Goal: Information Seeking & Learning: Find specific fact

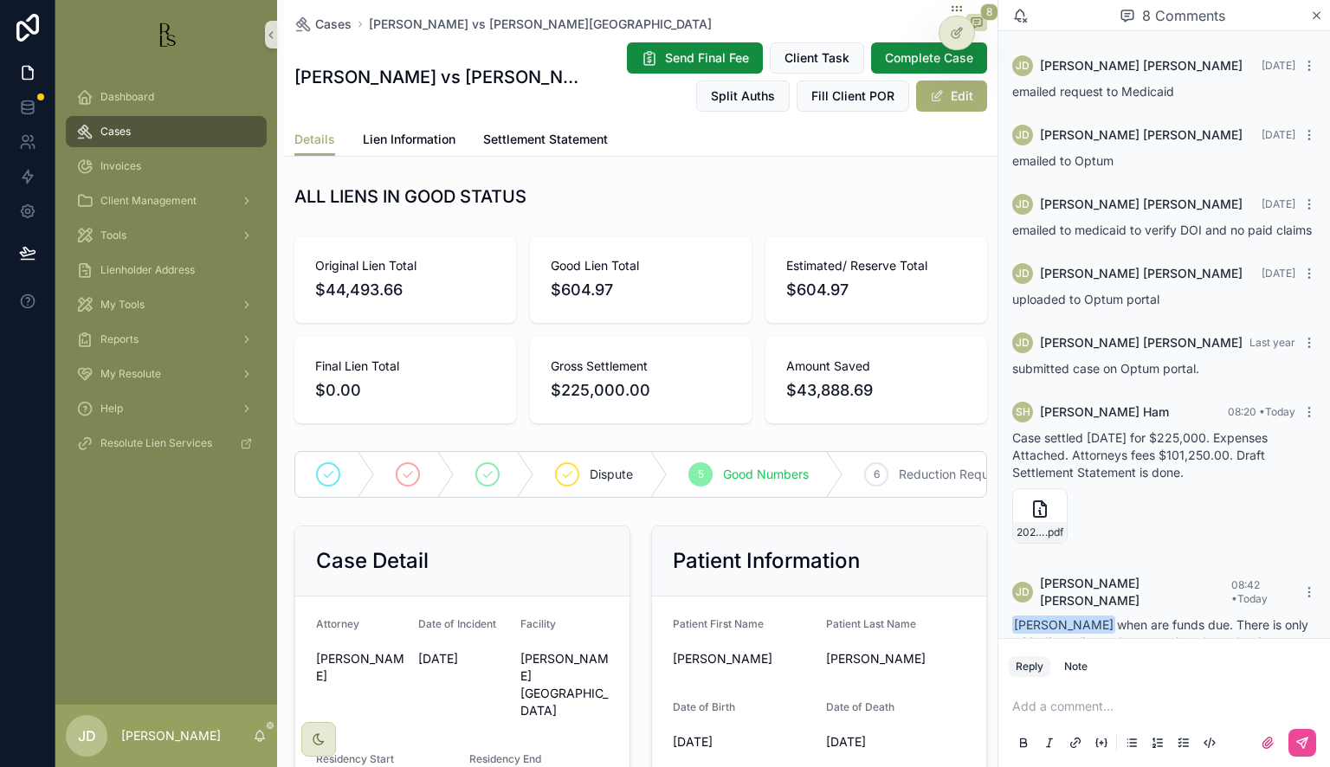
scroll to position [139, 0]
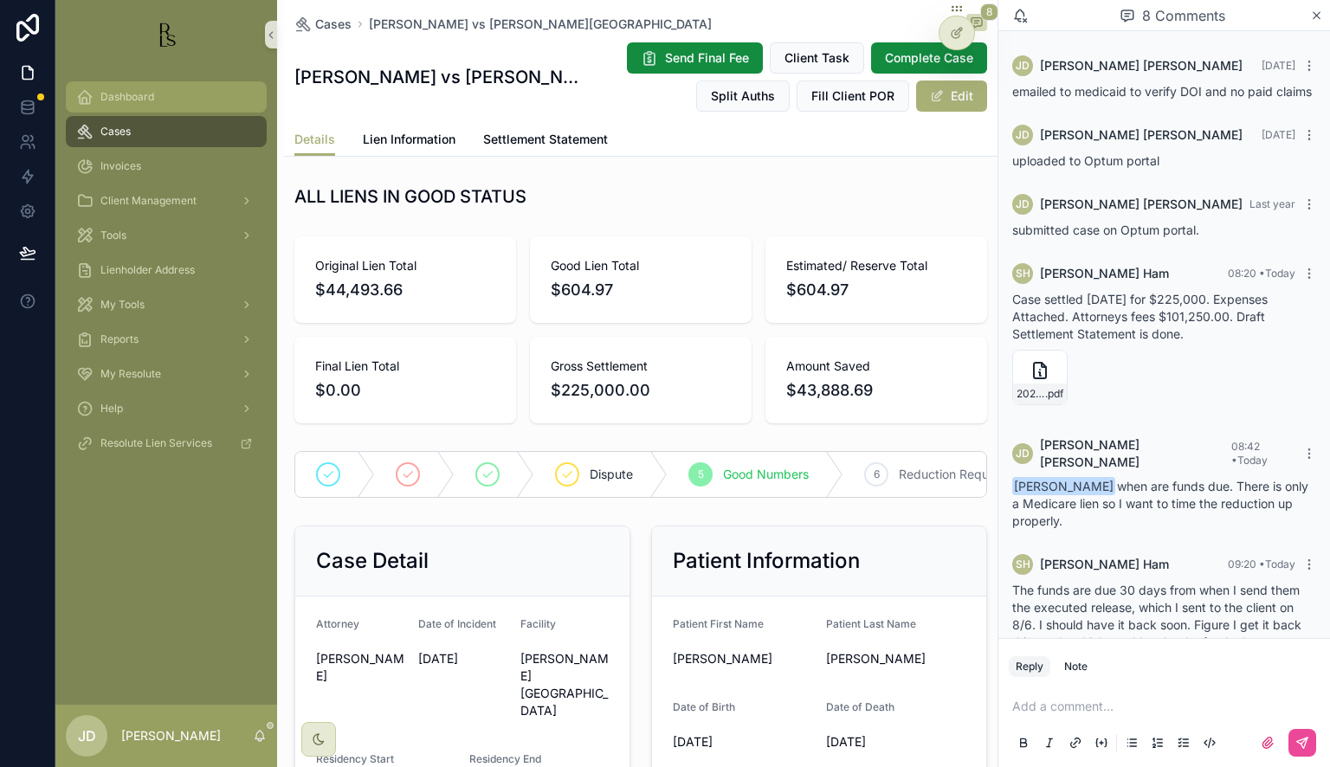
click at [123, 100] on span "Dashboard" at bounding box center [127, 97] width 54 height 14
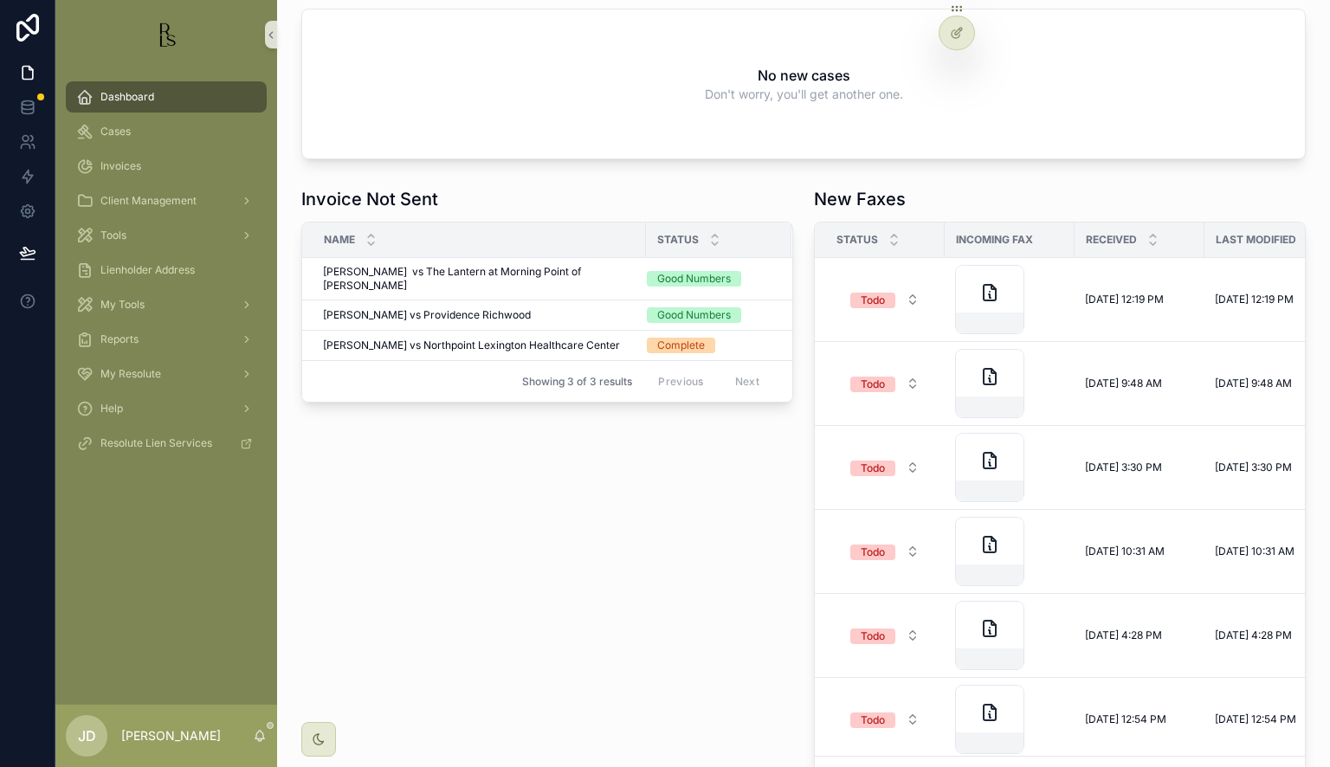
scroll to position [514, 0]
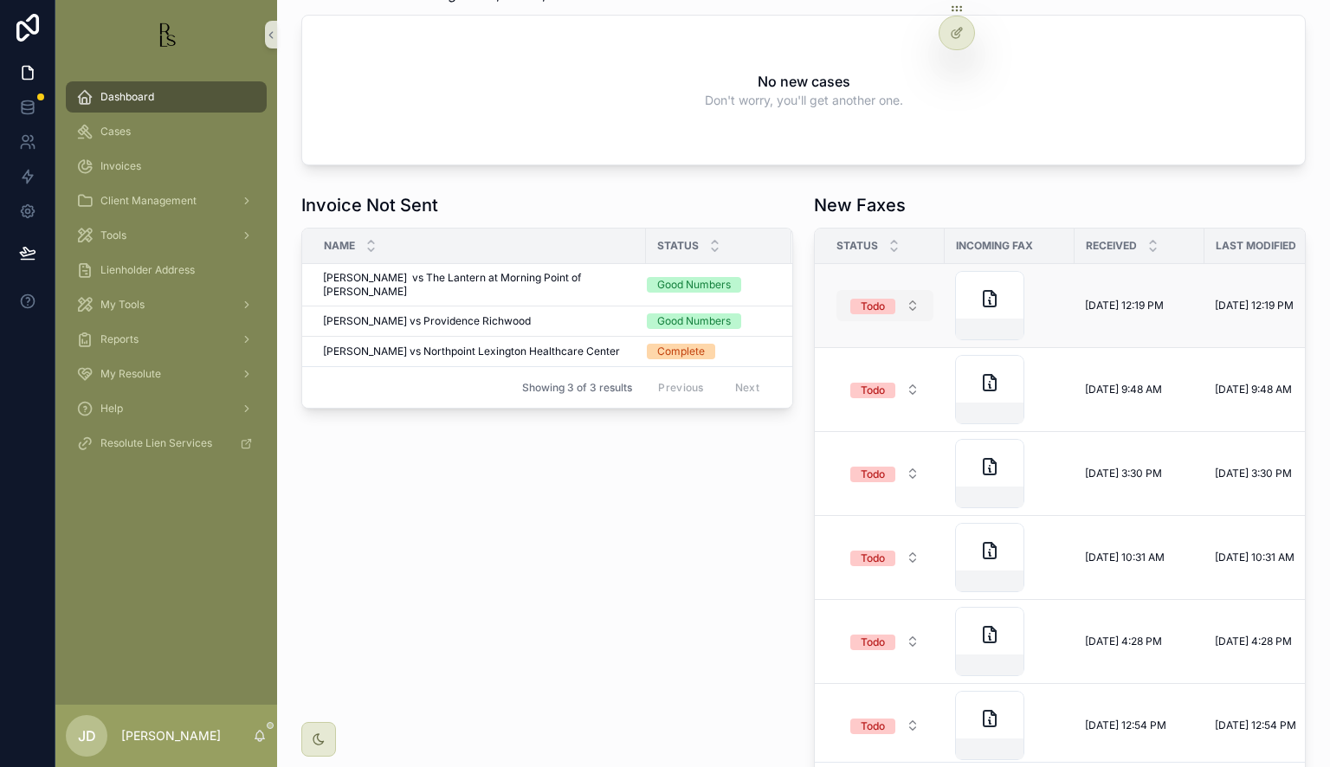
click at [881, 297] on span "Todo" at bounding box center [873, 305] width 45 height 17
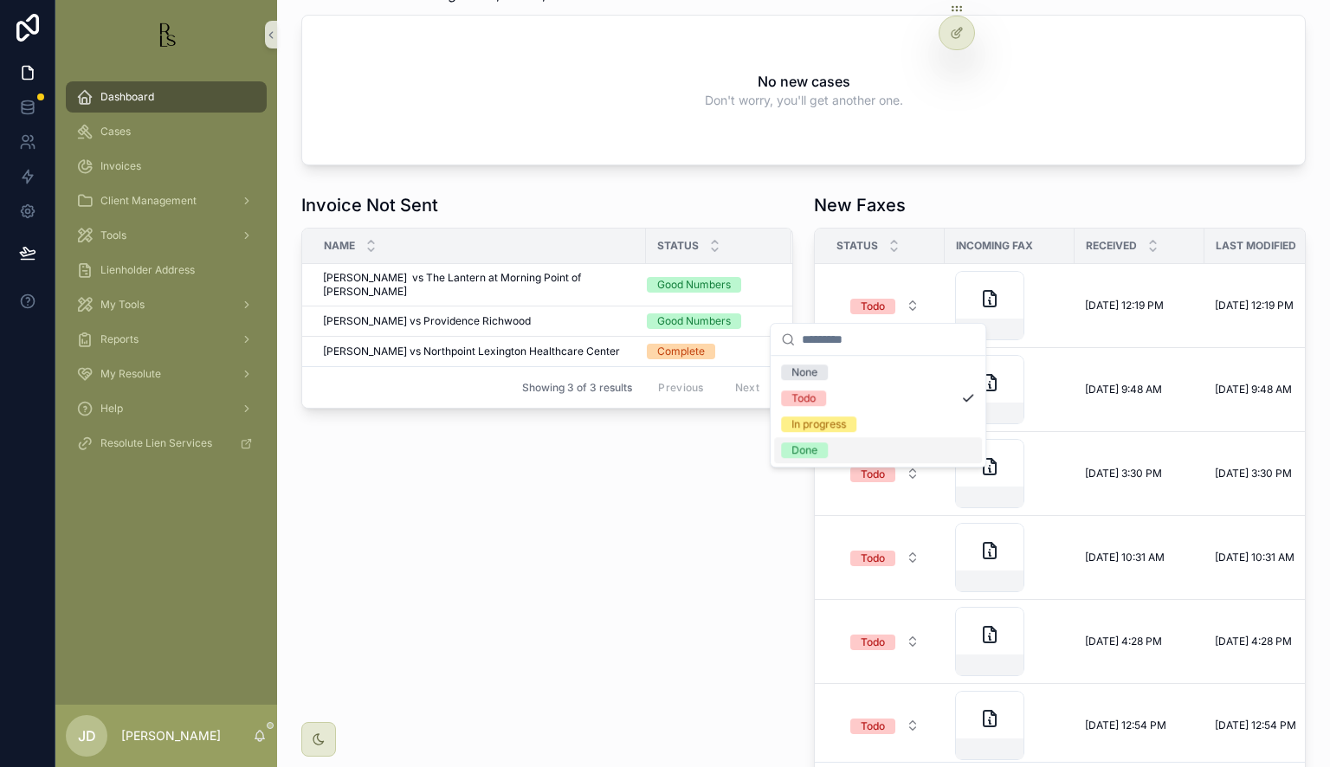
click at [820, 457] on span "Done" at bounding box center [804, 451] width 47 height 16
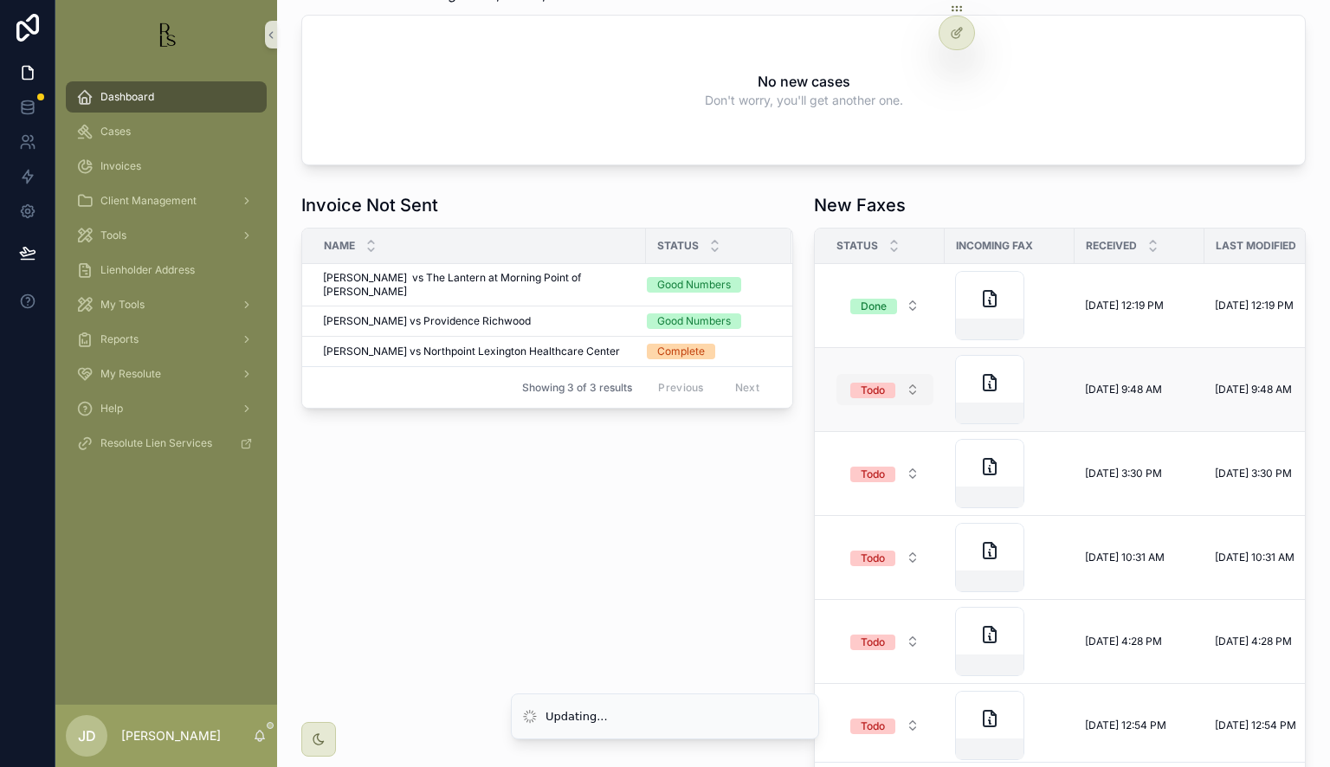
click at [878, 385] on div "Todo" at bounding box center [873, 391] width 24 height 16
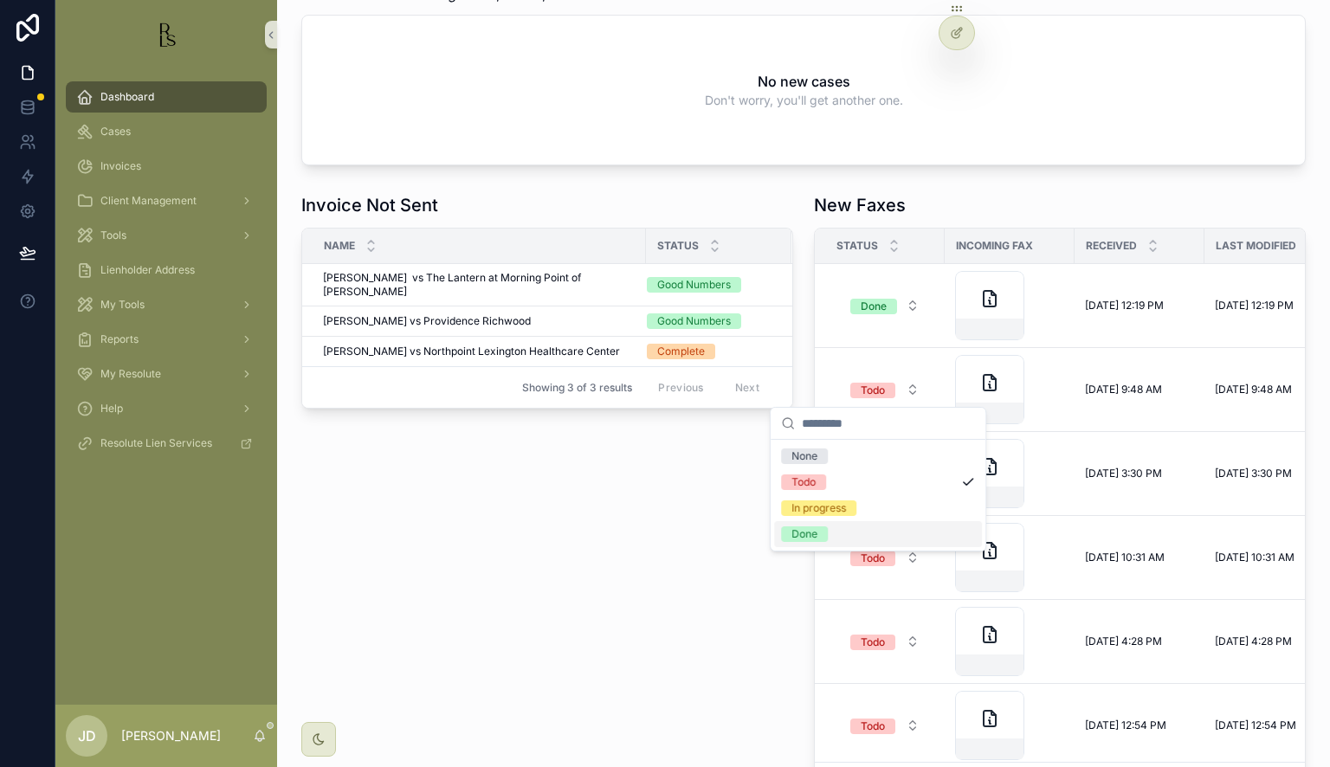
click at [821, 527] on span "Done" at bounding box center [804, 535] width 47 height 16
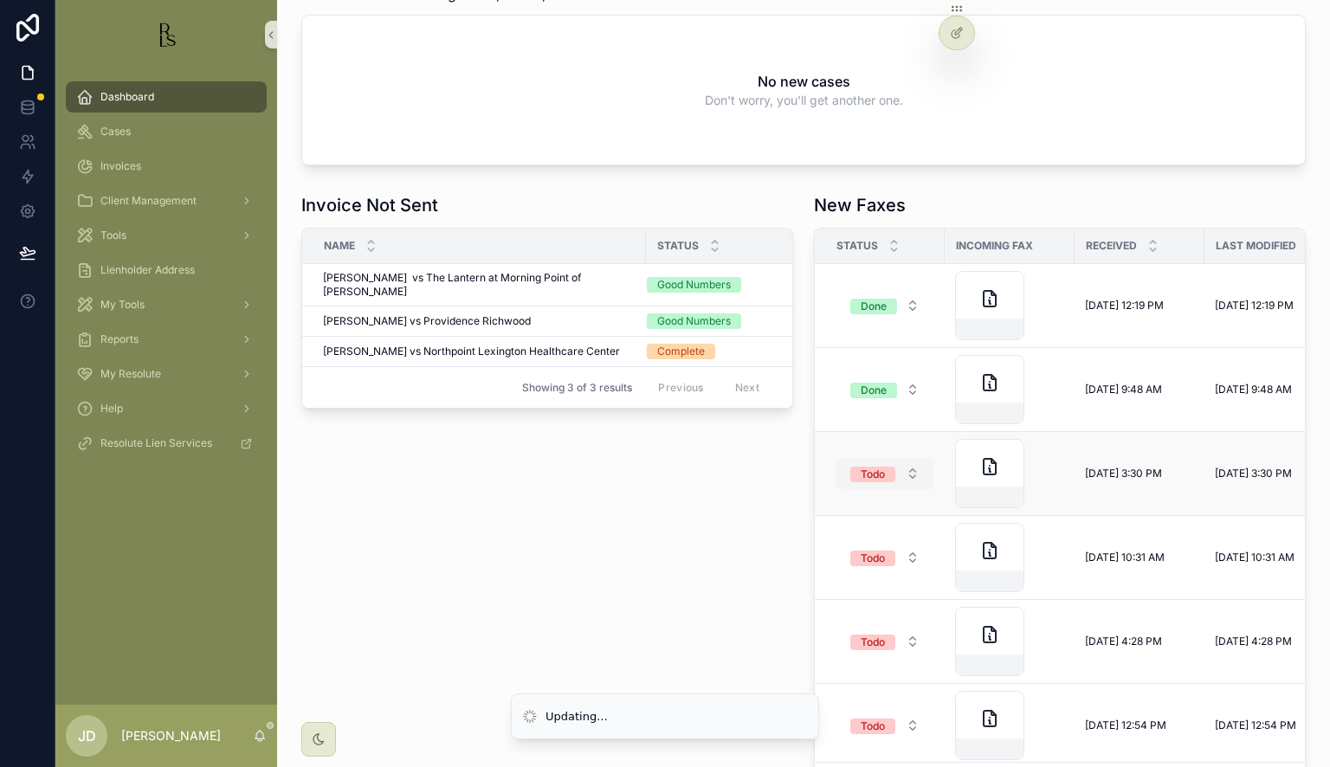
click at [864, 465] on span "Todo" at bounding box center [873, 473] width 45 height 17
click at [882, 312] on span "Todo" at bounding box center [873, 307] width 45 height 16
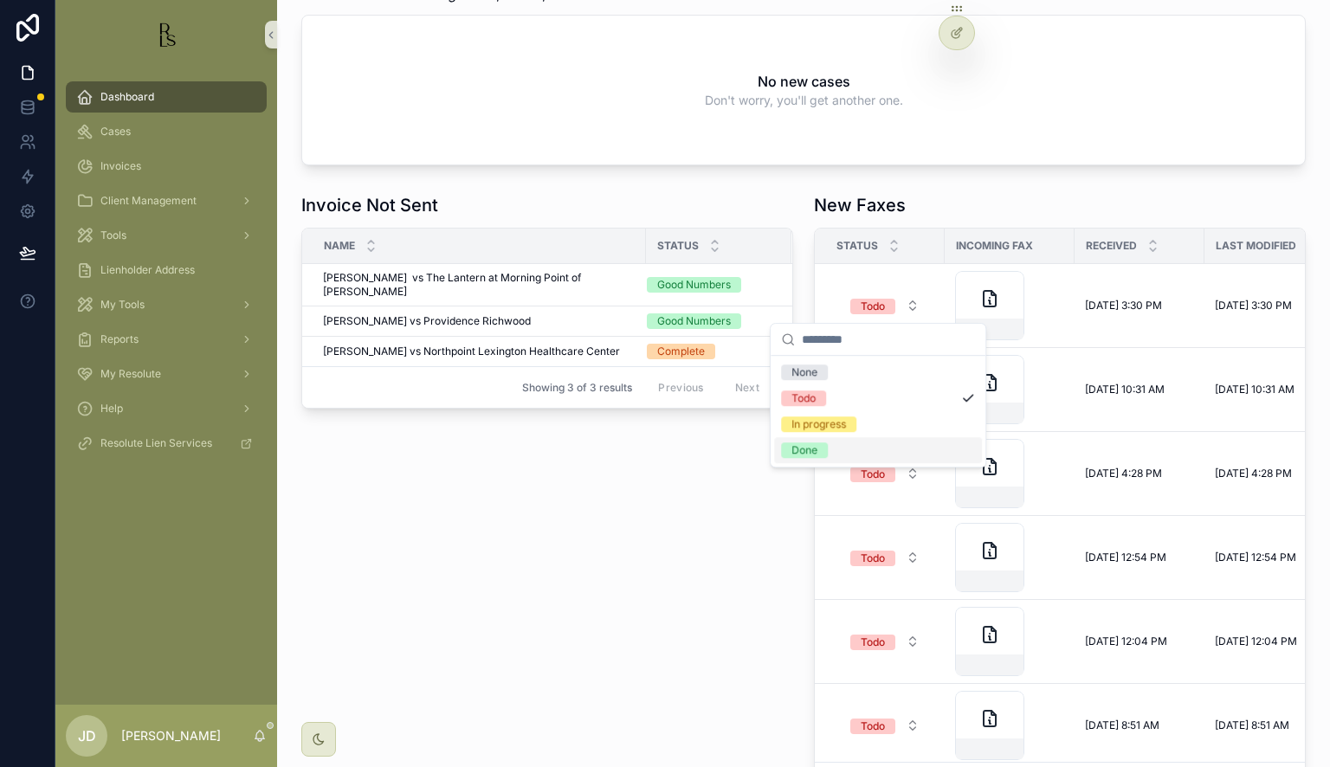
click at [828, 457] on div "Done" at bounding box center [878, 450] width 208 height 26
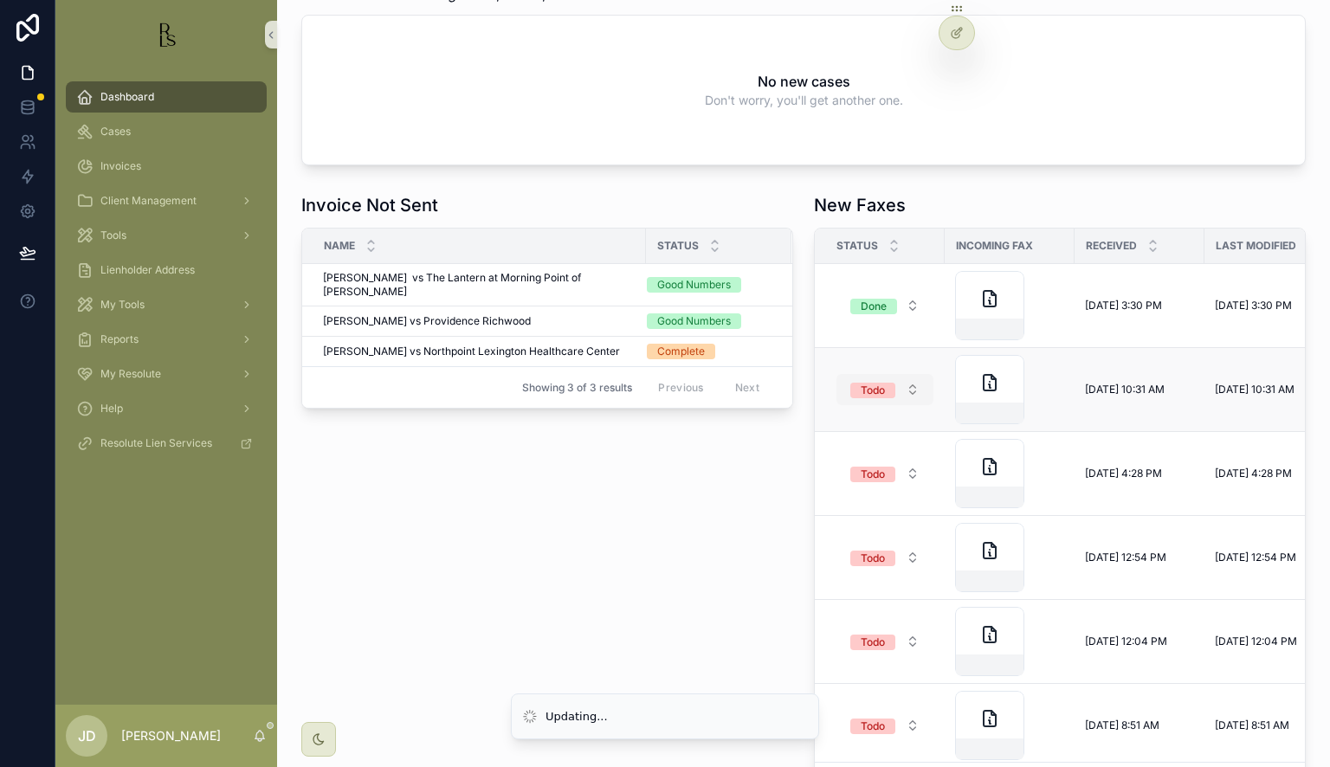
click at [879, 391] on span "Todo" at bounding box center [873, 391] width 45 height 16
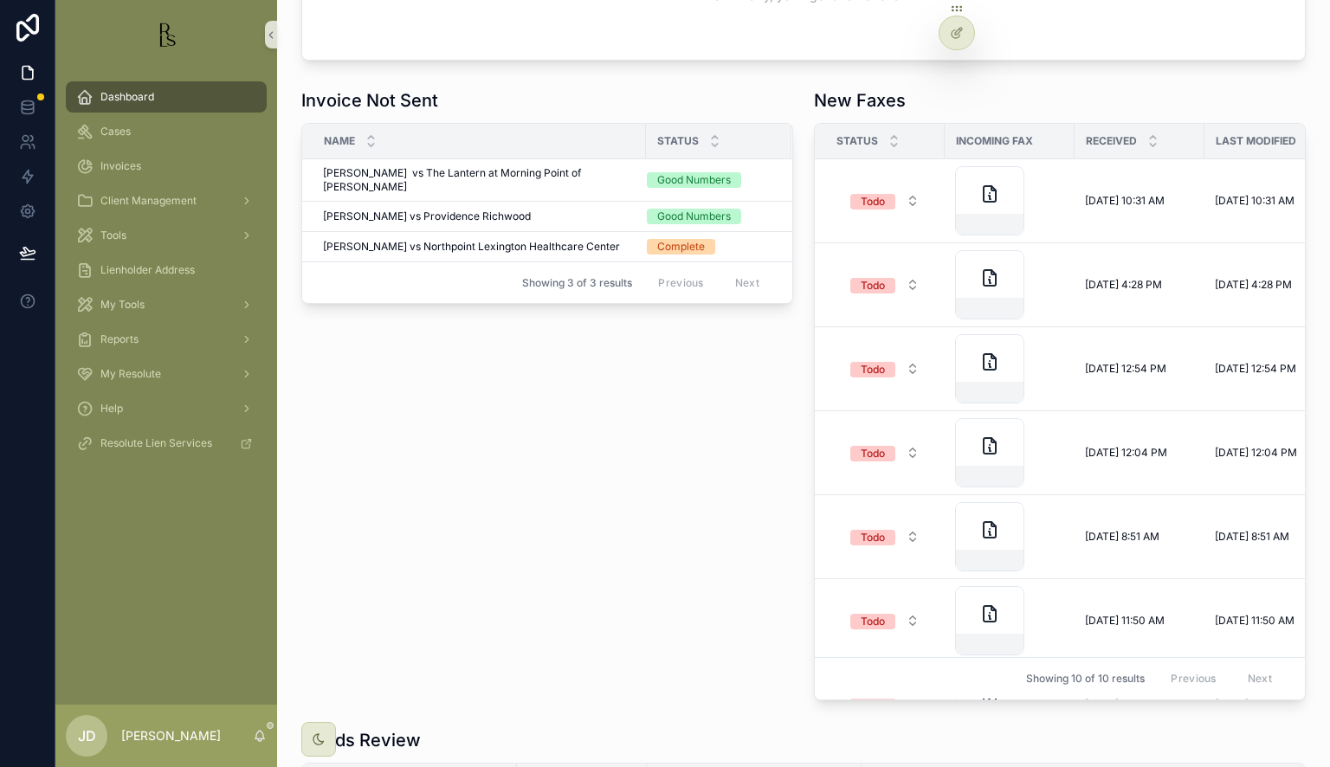
scroll to position [687, 0]
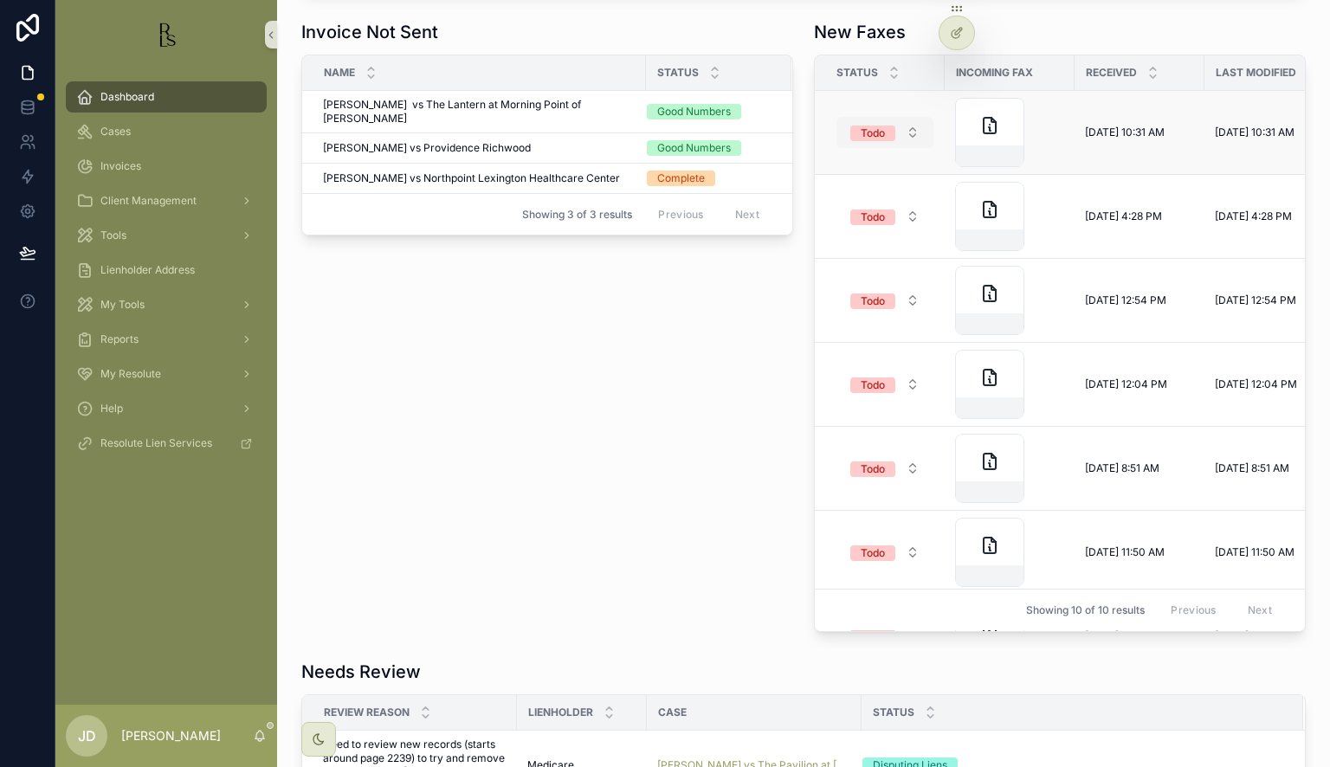
click at [861, 133] on div "Todo" at bounding box center [873, 134] width 24 height 16
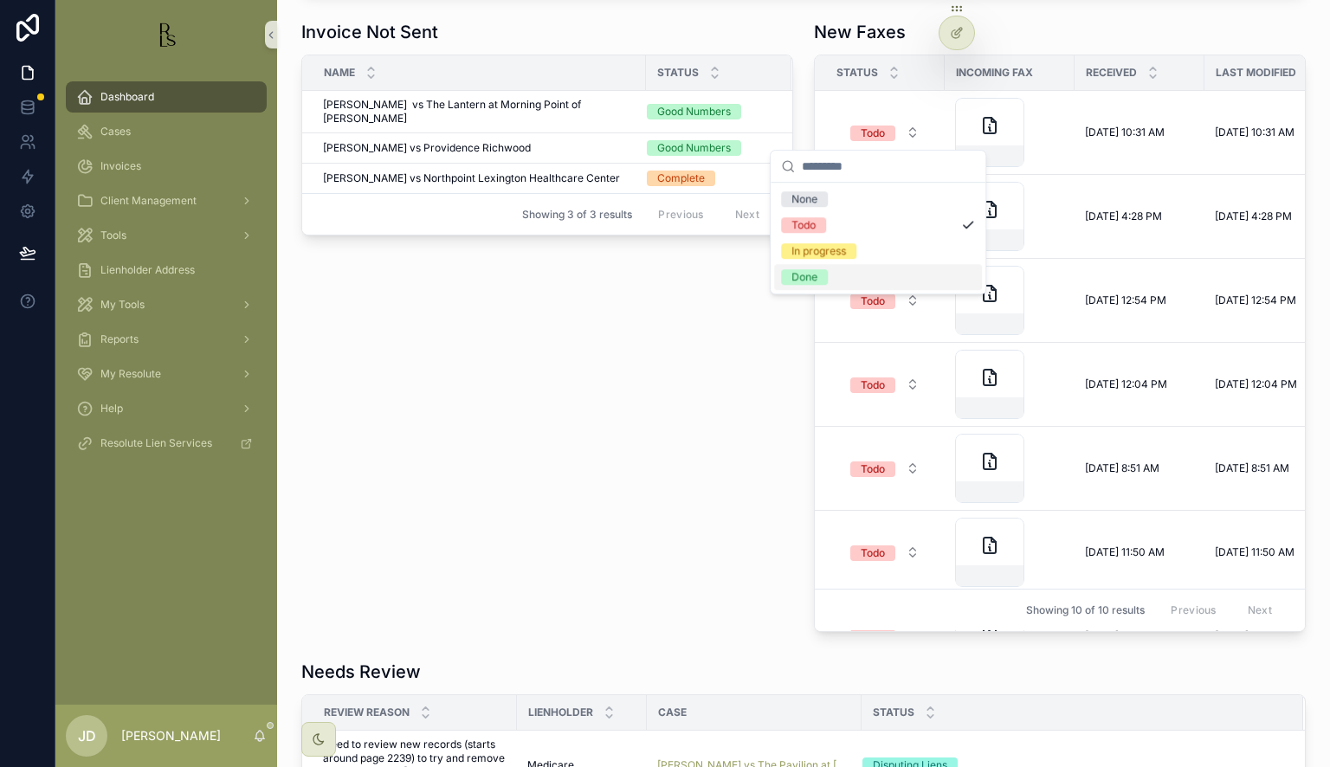
click at [837, 272] on div "Done" at bounding box center [878, 277] width 208 height 26
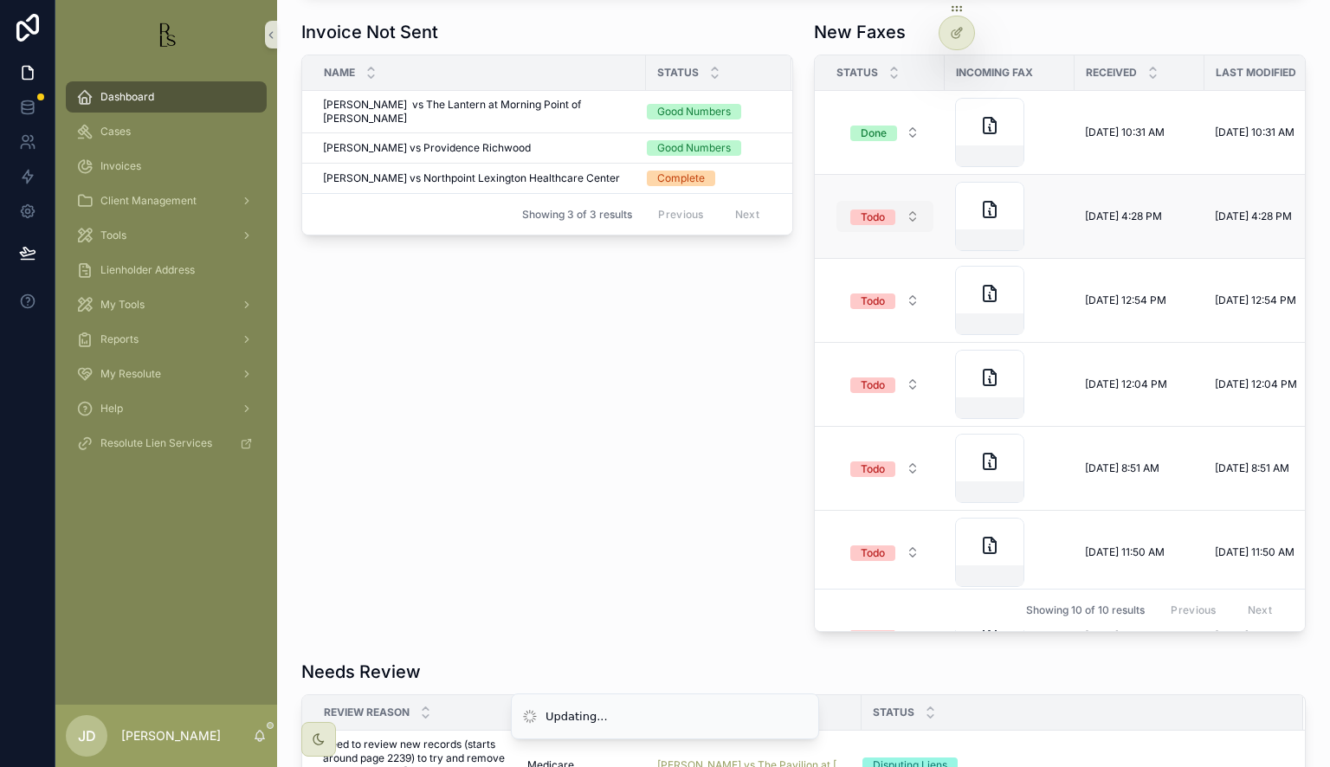
click at [871, 210] on div "Todo" at bounding box center [873, 218] width 24 height 16
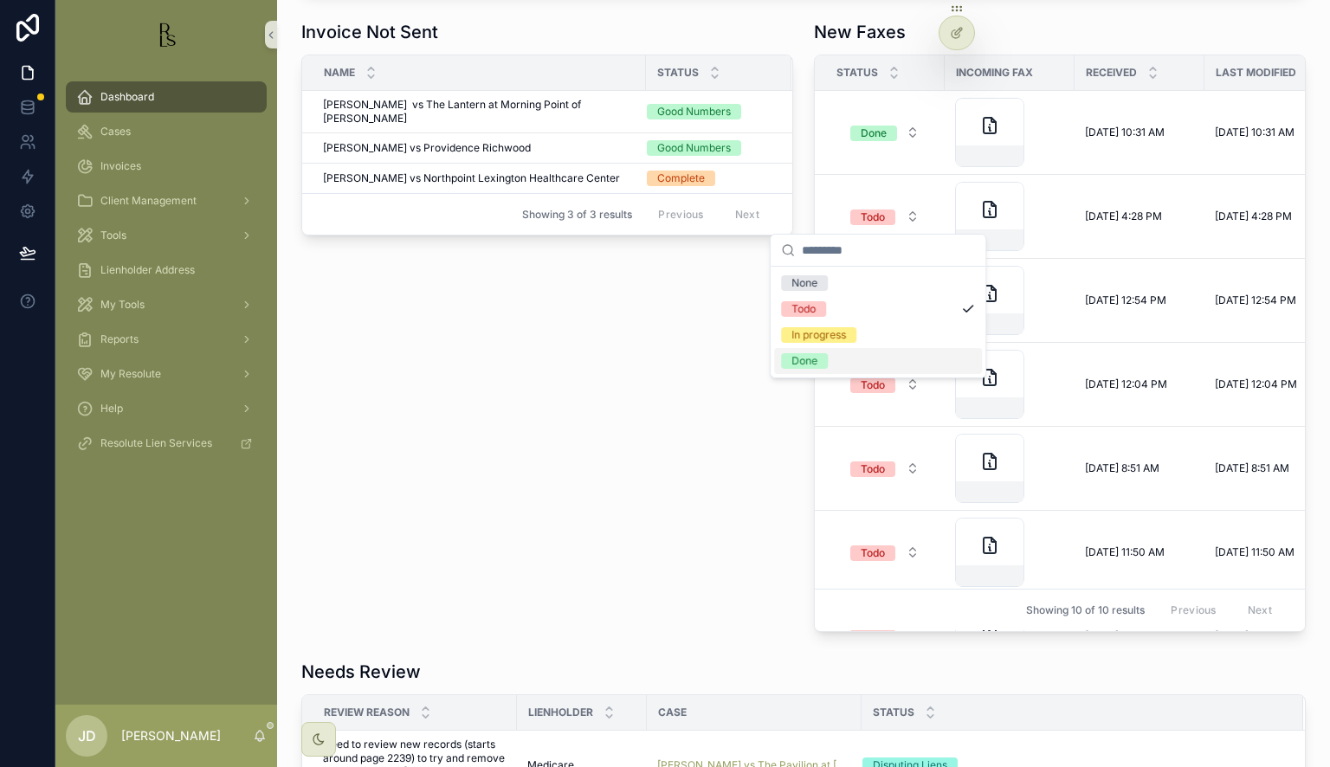
click at [837, 352] on div "Done" at bounding box center [878, 361] width 208 height 26
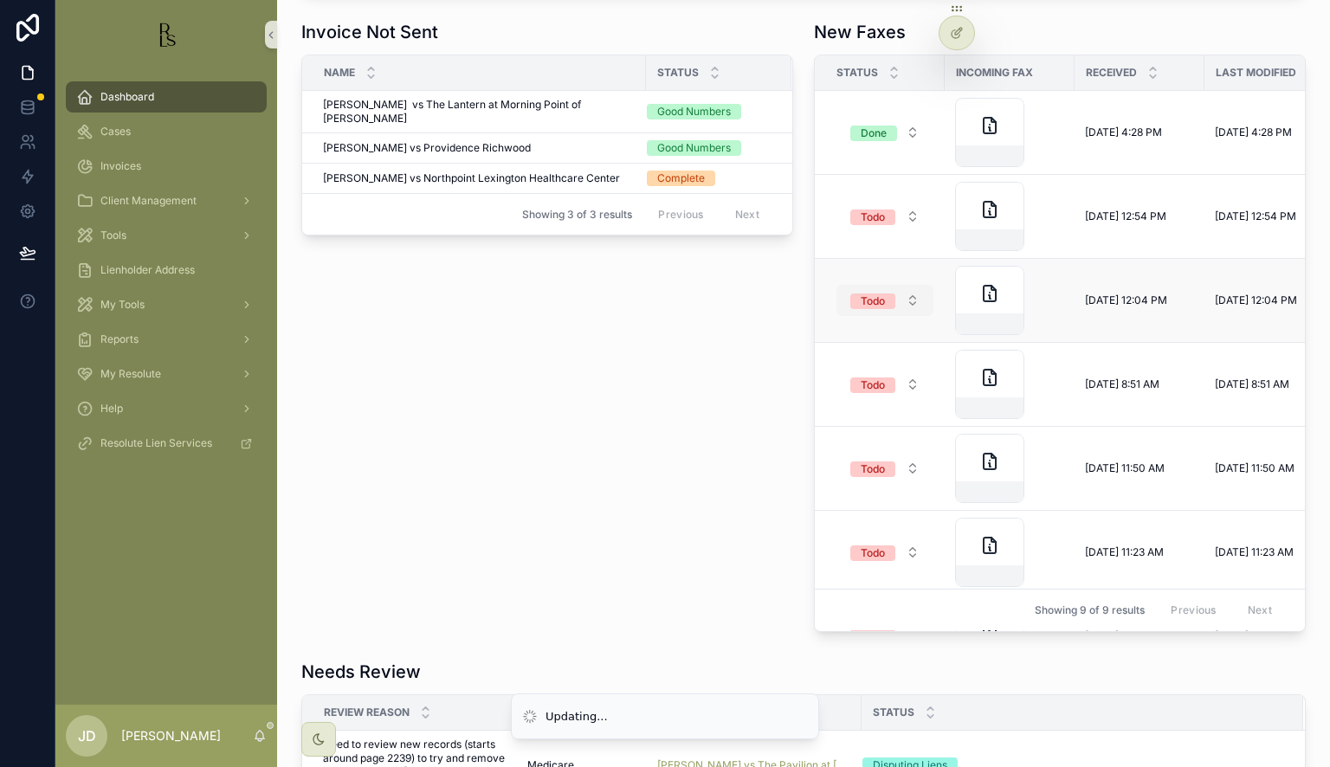
click at [870, 298] on div "Todo" at bounding box center [873, 302] width 24 height 16
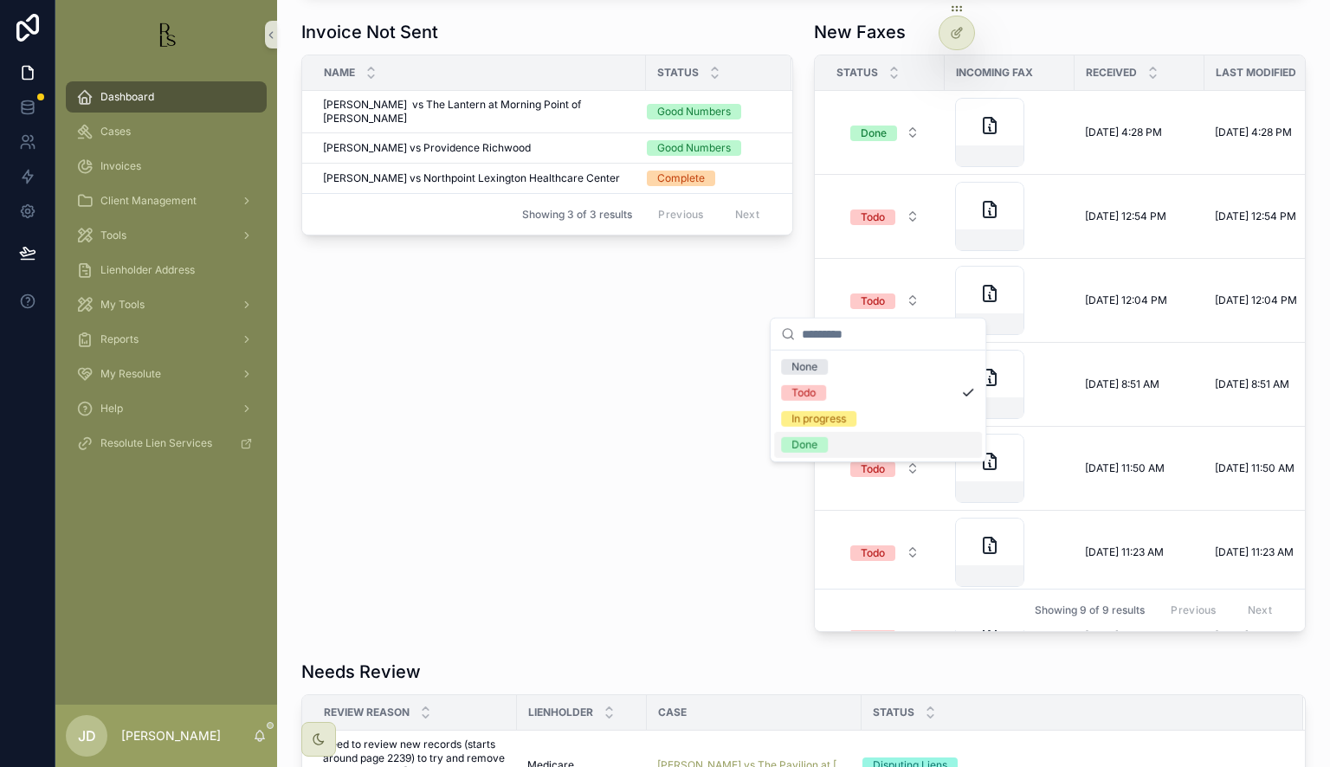
click at [835, 438] on div "Done" at bounding box center [878, 445] width 208 height 26
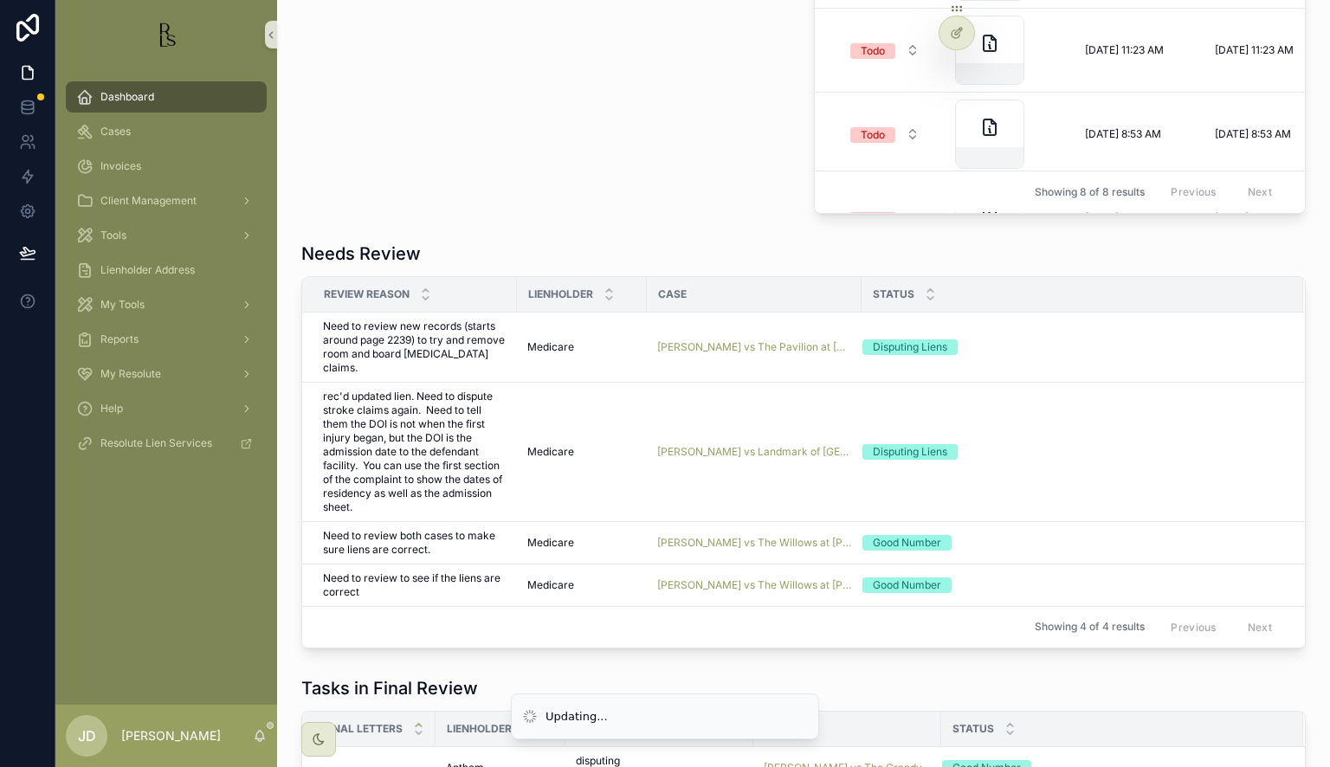
scroll to position [1120, 0]
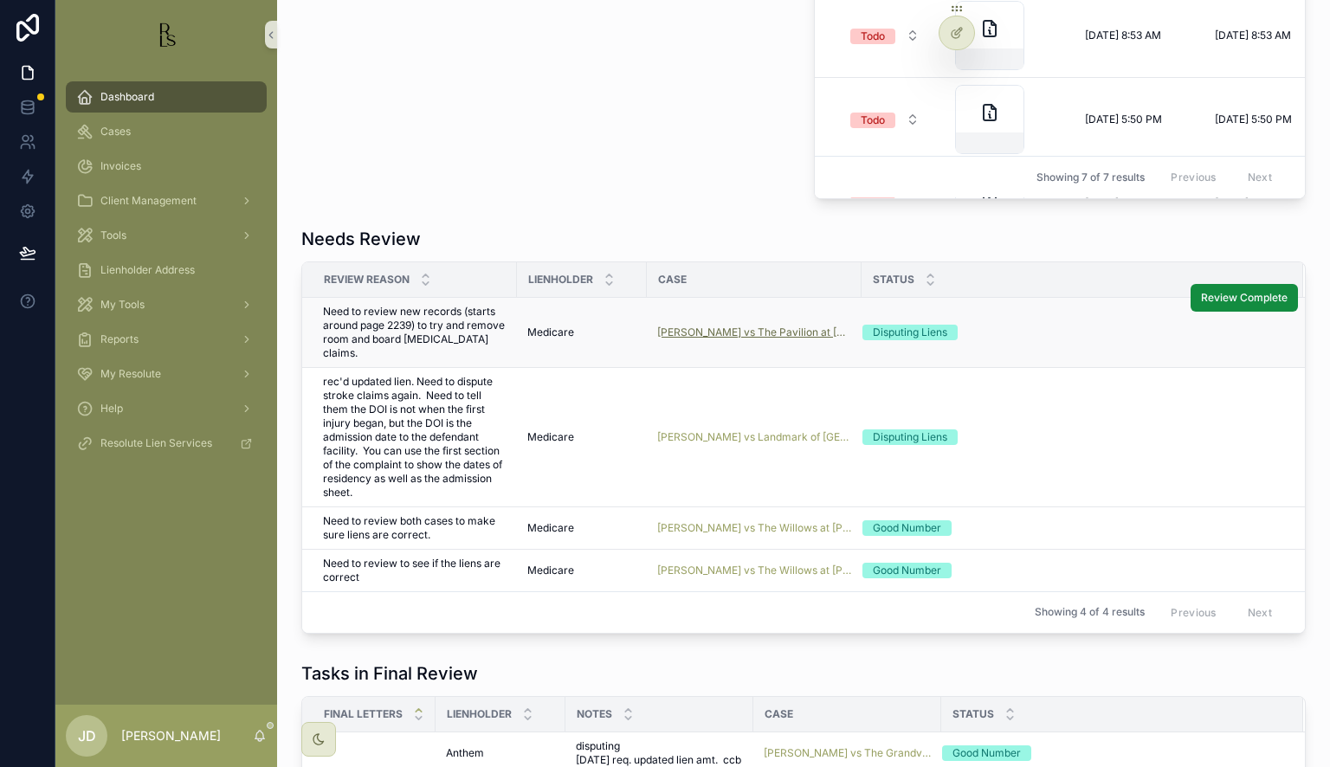
click at [764, 327] on span "[PERSON_NAME] vs The Pavilion at [GEOGRAPHIC_DATA]" at bounding box center [754, 333] width 194 height 14
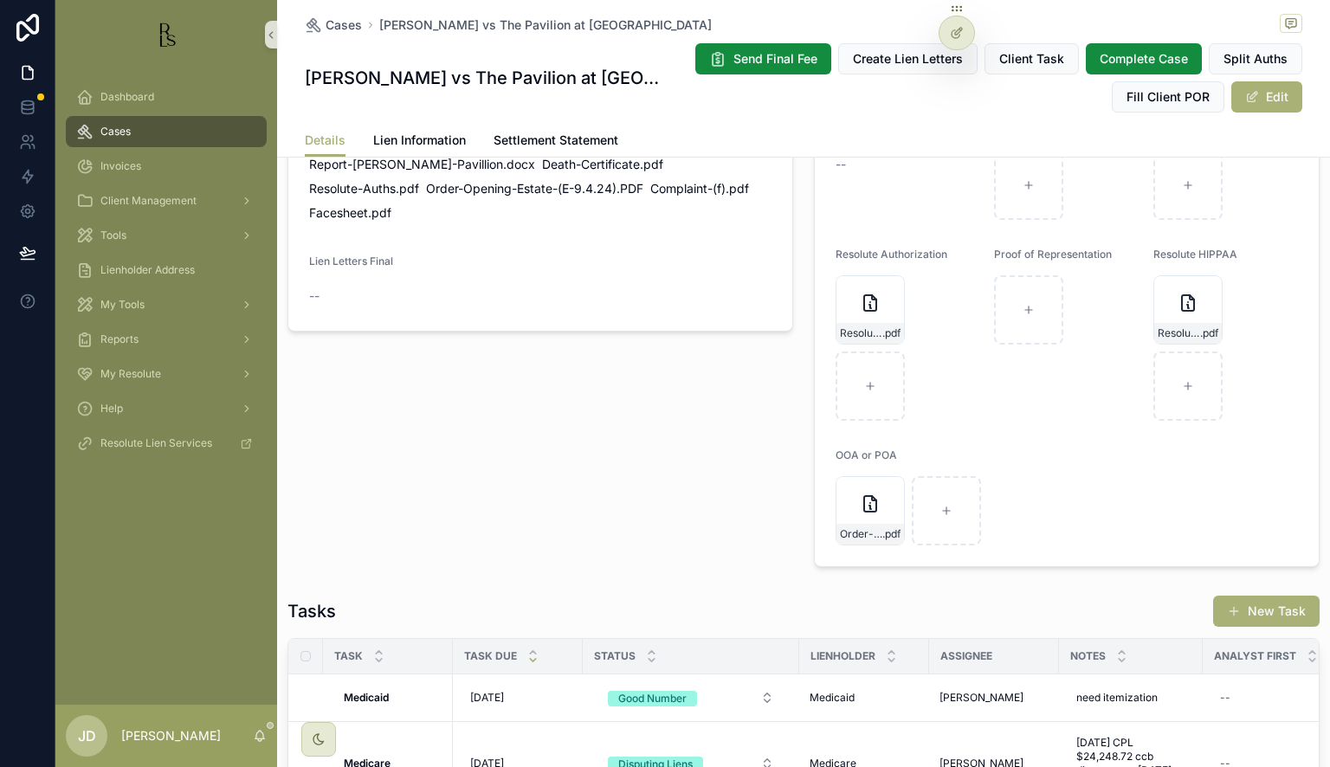
scroll to position [1386, 0]
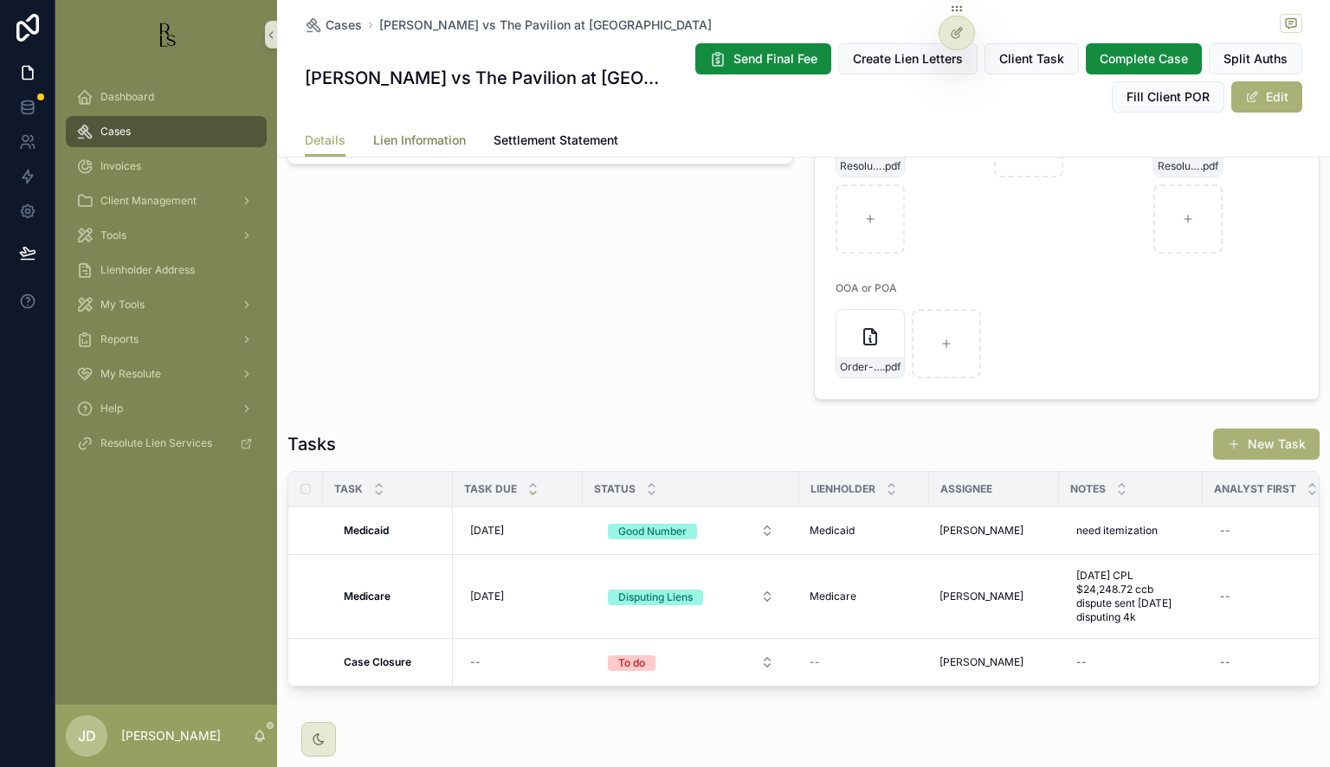
click at [407, 132] on span "Lien Information" at bounding box center [419, 140] width 93 height 17
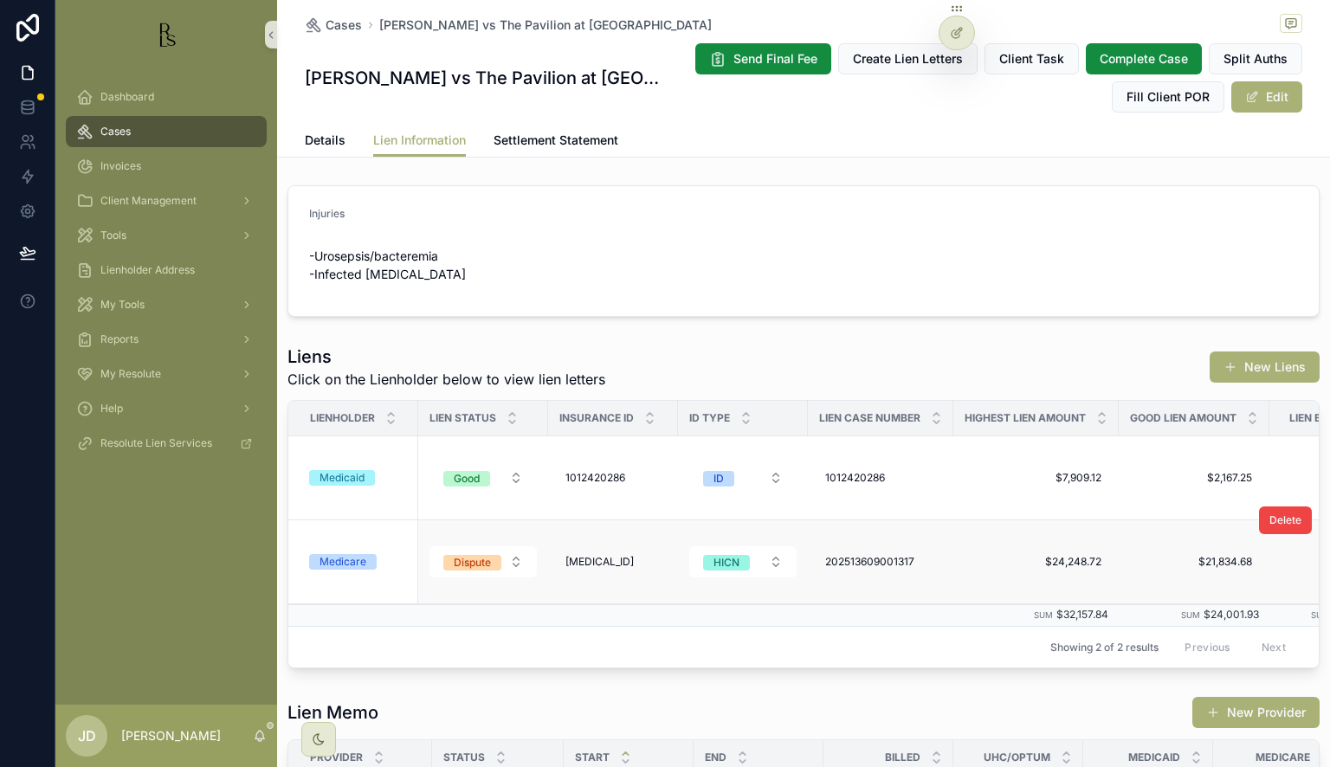
click at [382, 556] on div "Medicare" at bounding box center [358, 562] width 99 height 16
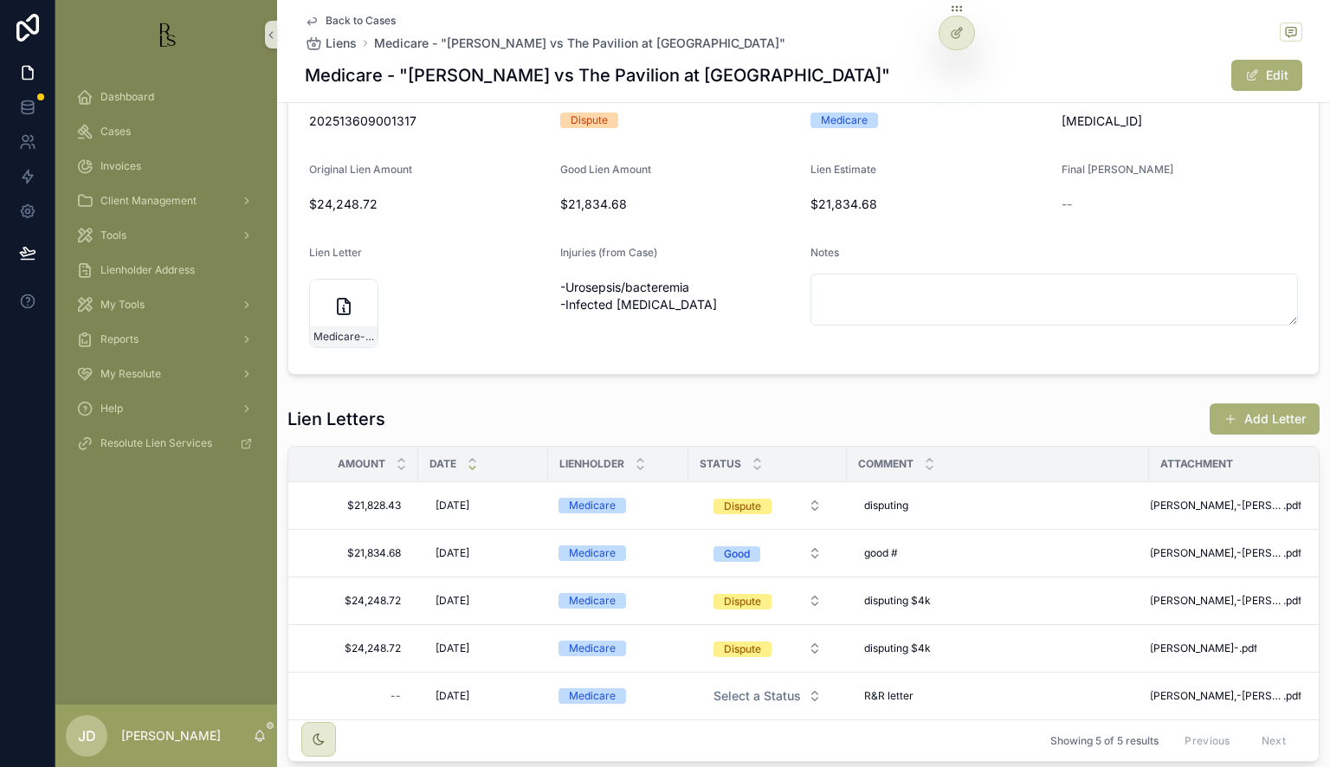
scroll to position [173, 0]
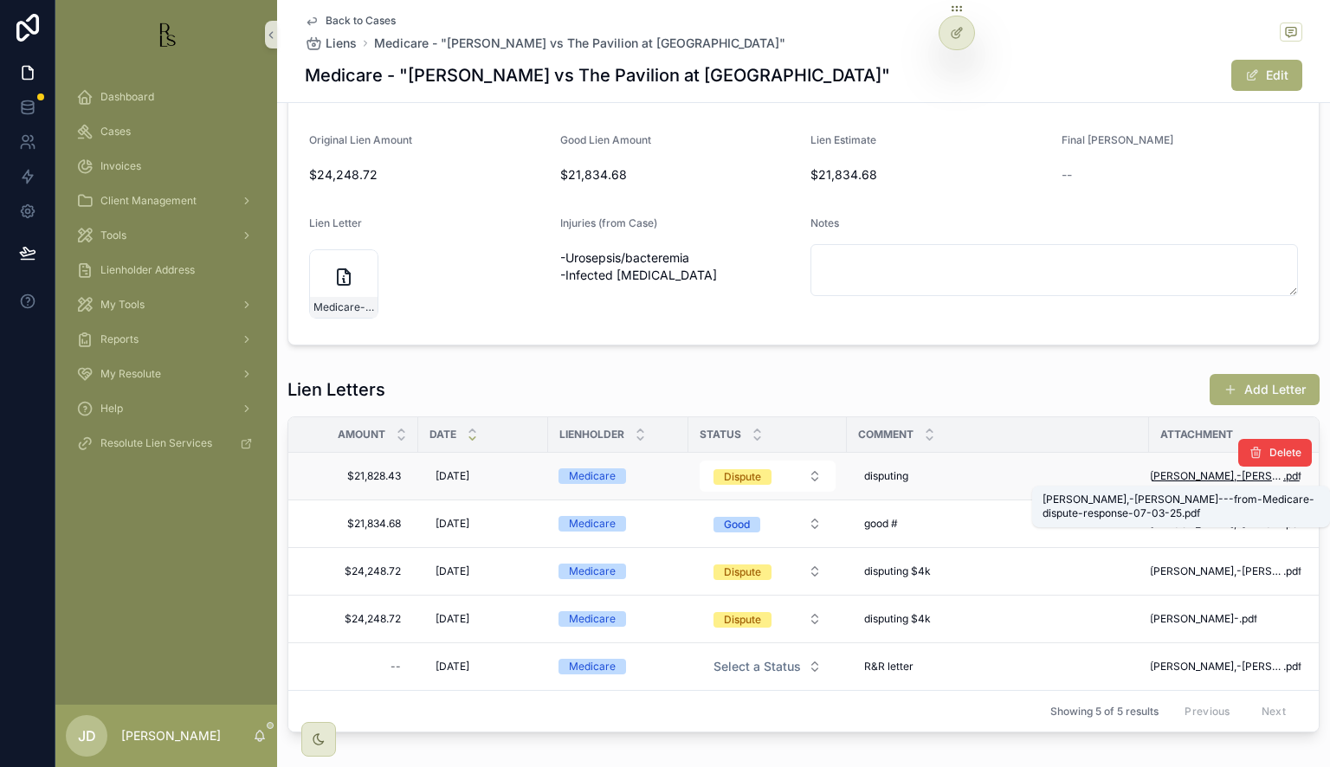
click at [1210, 474] on span "[PERSON_NAME],-[PERSON_NAME]---from-Medicare-dispute-response-07-03-25" at bounding box center [1216, 476] width 133 height 14
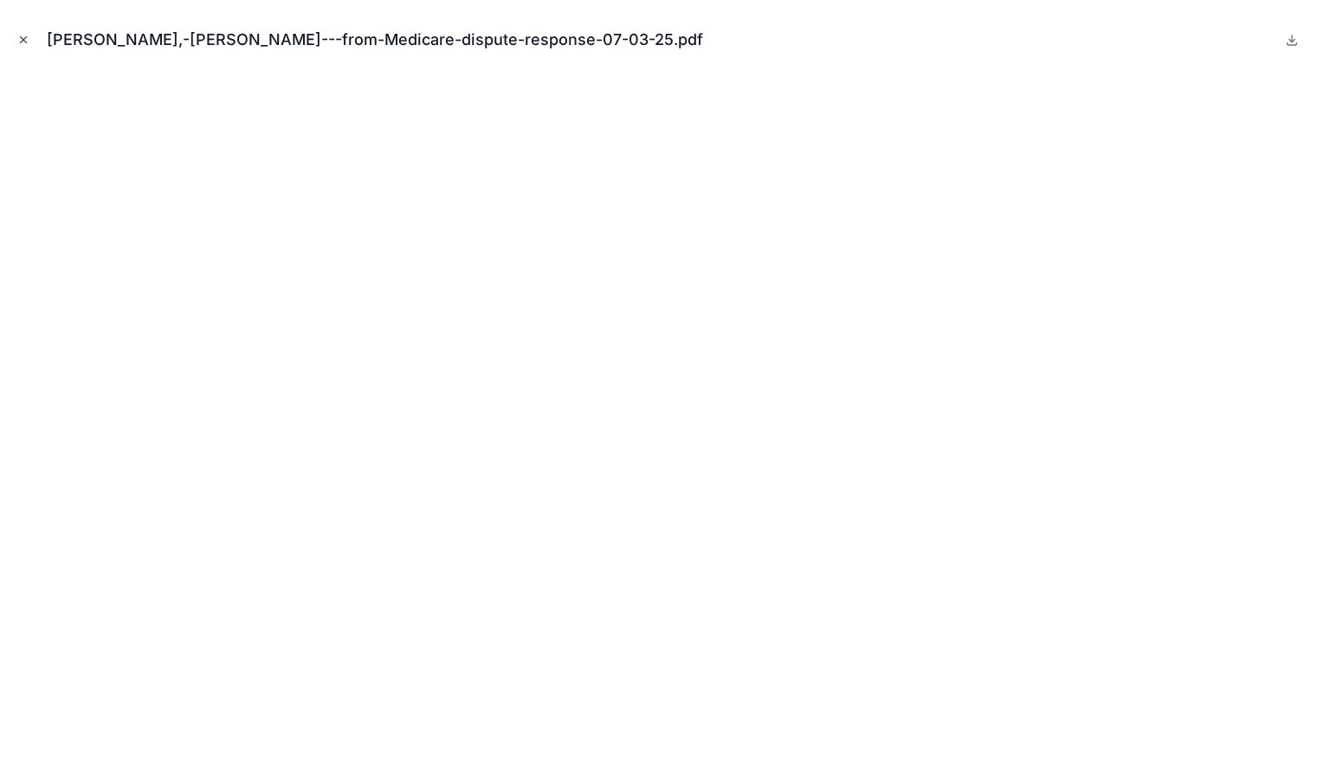
click at [18, 36] on icon "Close modal" at bounding box center [23, 40] width 12 height 12
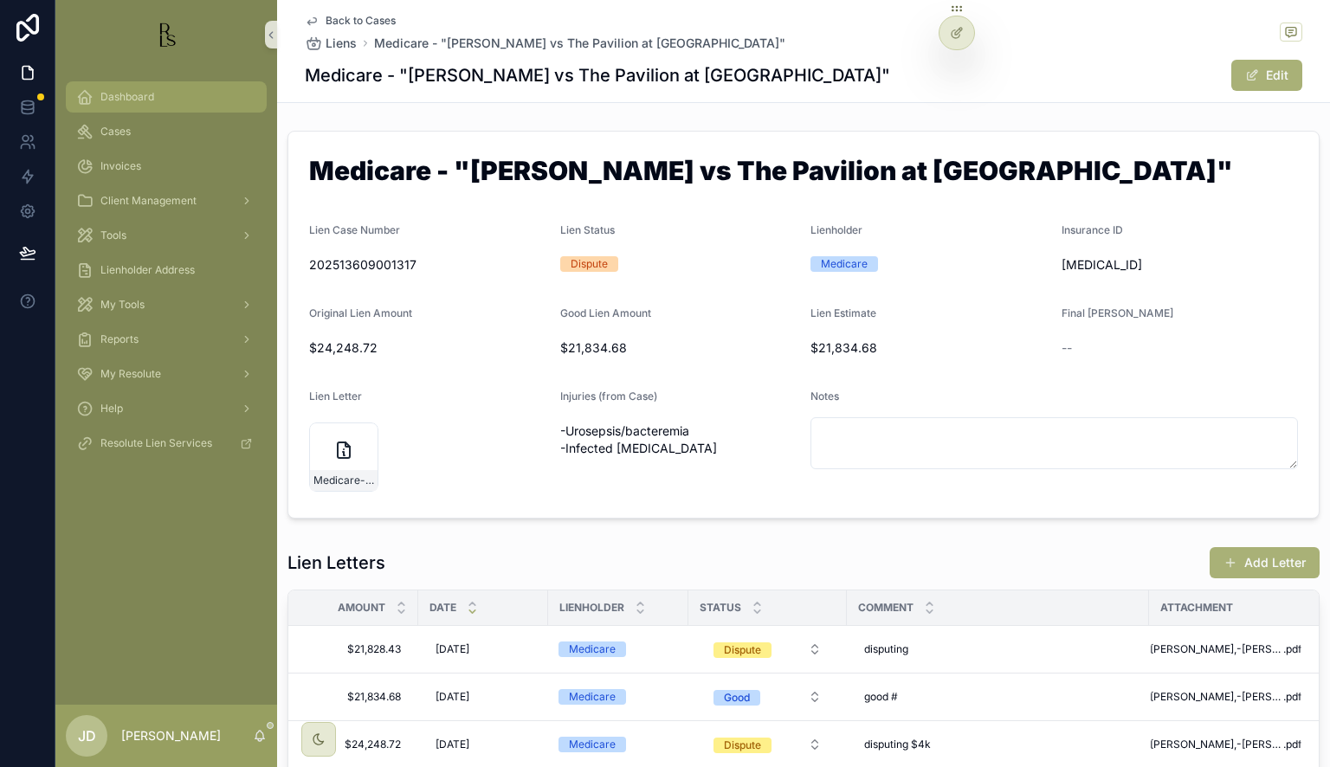
click at [132, 106] on div "Dashboard" at bounding box center [166, 97] width 180 height 28
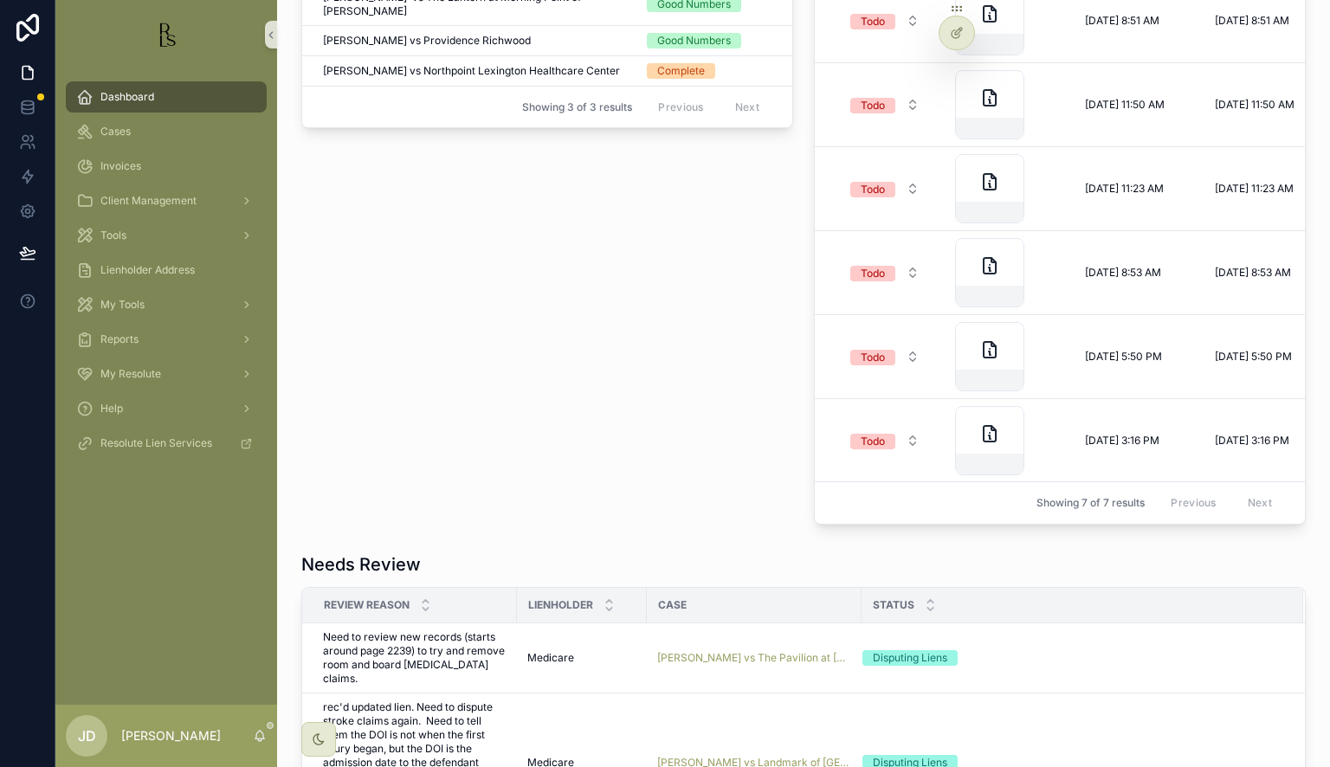
scroll to position [866, 0]
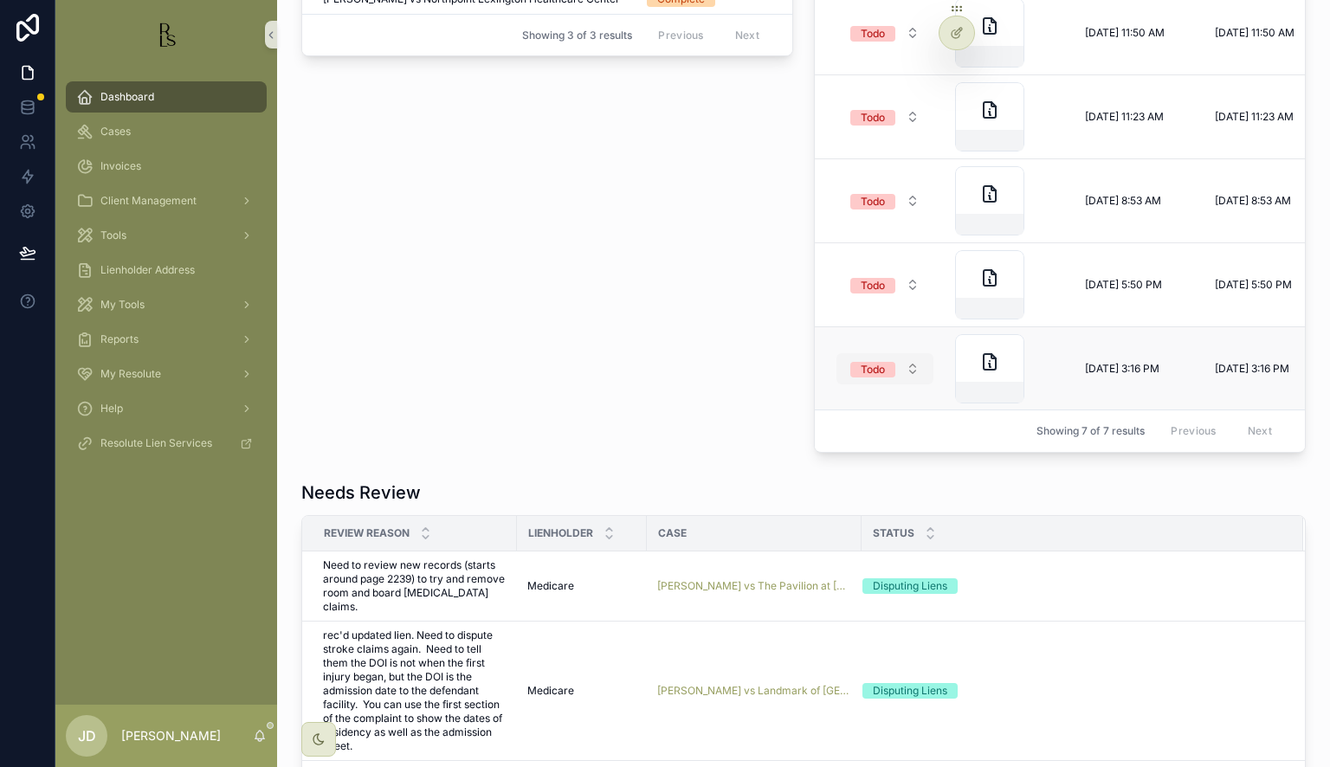
click at [903, 368] on button "Todo" at bounding box center [885, 368] width 97 height 31
click at [829, 502] on div "Done" at bounding box center [878, 501] width 208 height 26
click at [886, 278] on span "Todo" at bounding box center [873, 286] width 45 height 16
click at [824, 421] on span "Done" at bounding box center [804, 417] width 47 height 16
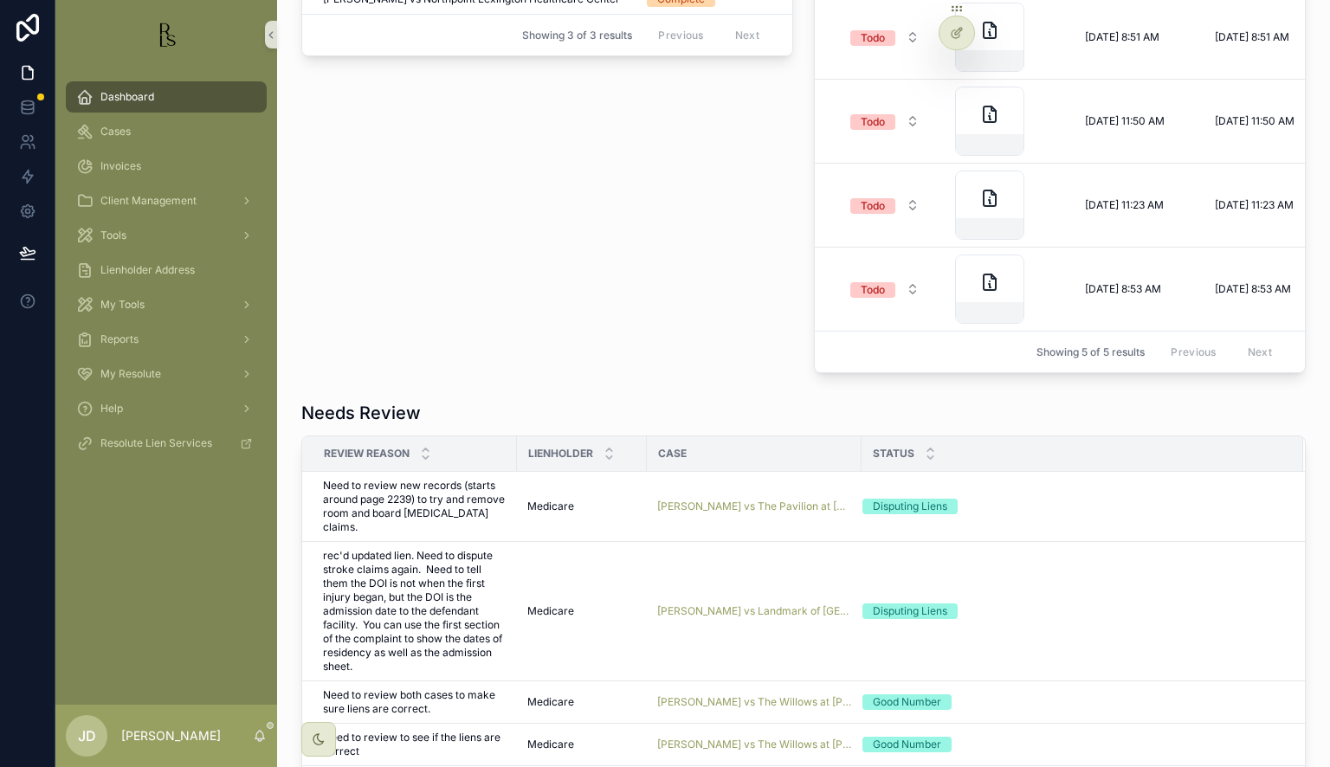
click at [883, 192] on button "Todo" at bounding box center [885, 205] width 97 height 31
click at [834, 346] on div "Done" at bounding box center [878, 350] width 208 height 26
click at [877, 293] on div "Todo" at bounding box center [873, 290] width 24 height 16
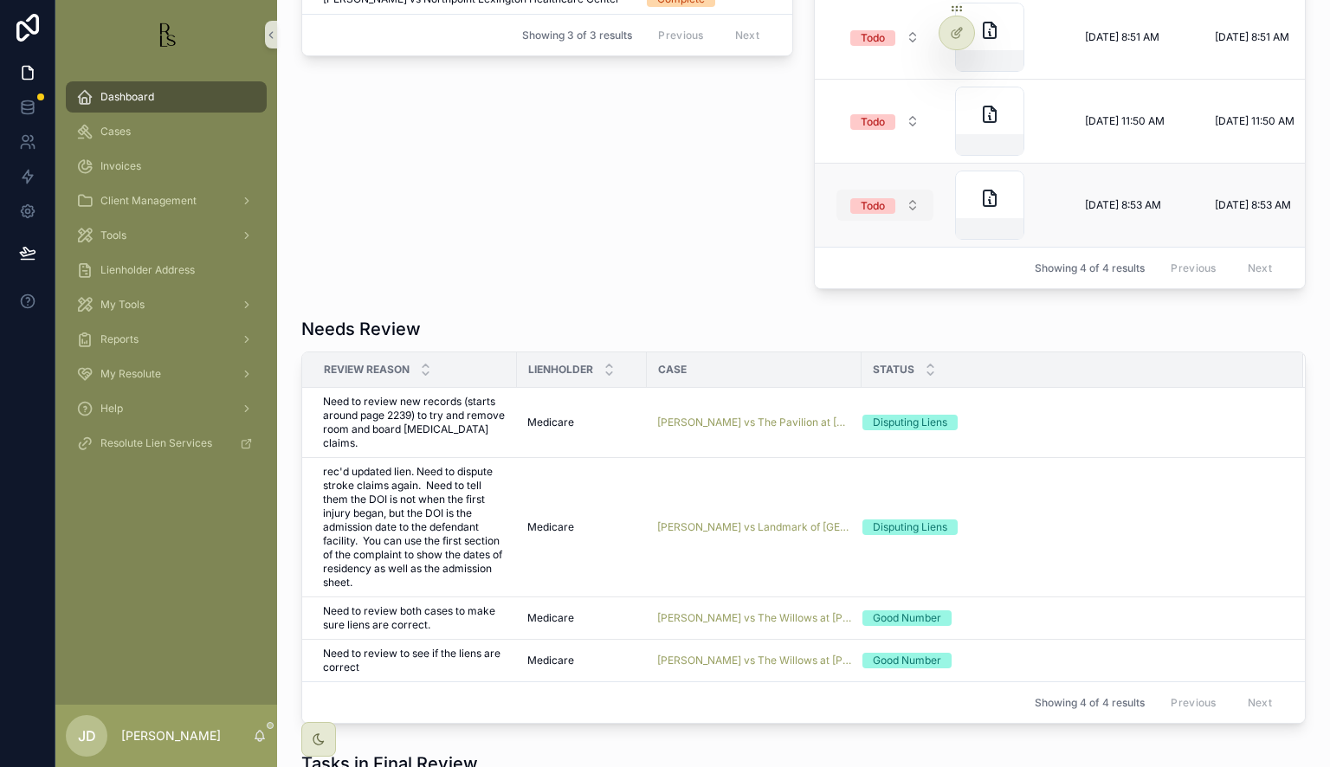
click at [886, 202] on span "Todo" at bounding box center [873, 206] width 45 height 16
click at [837, 358] on div "Done" at bounding box center [878, 350] width 208 height 26
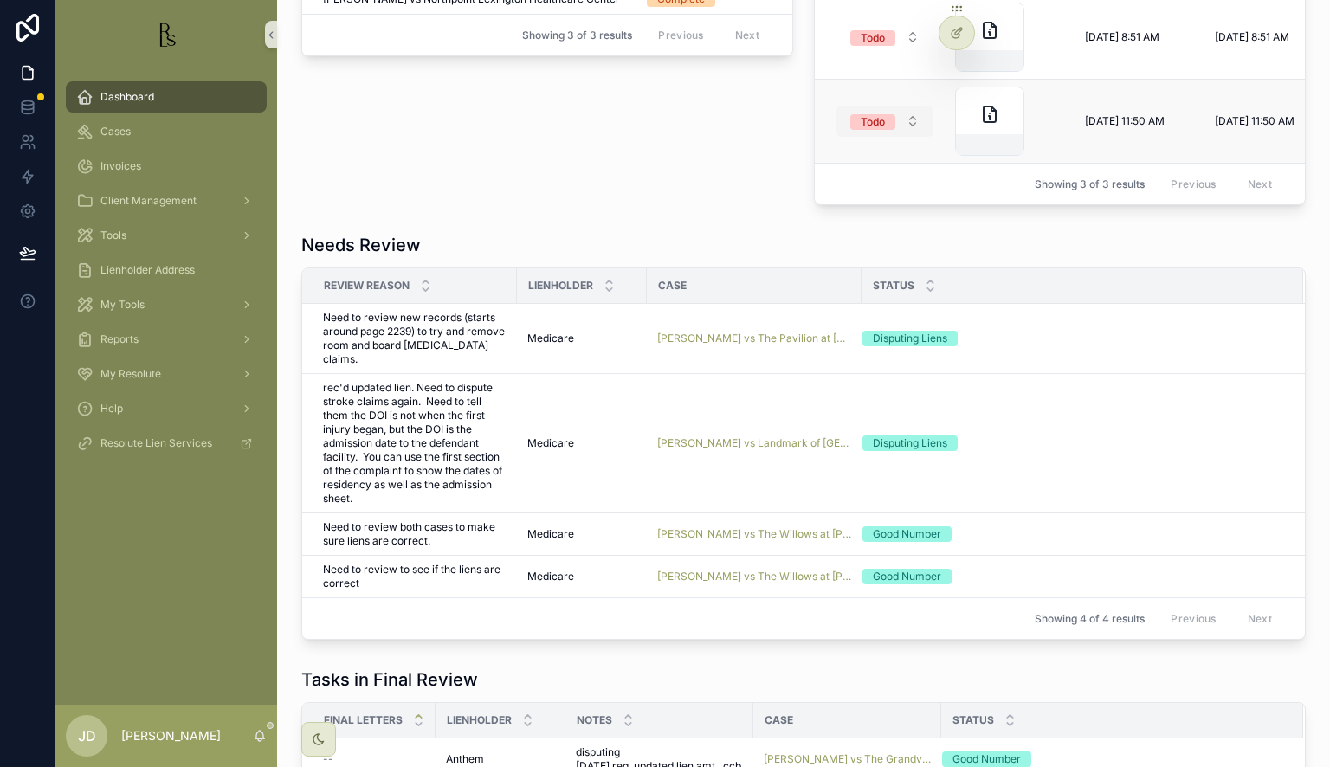
click at [900, 126] on button "Todo" at bounding box center [885, 121] width 97 height 31
click at [837, 269] on div "Done" at bounding box center [878, 266] width 208 height 26
click at [888, 43] on span "Todo" at bounding box center [873, 38] width 45 height 16
click at [851, 174] on div "Done" at bounding box center [878, 183] width 208 height 26
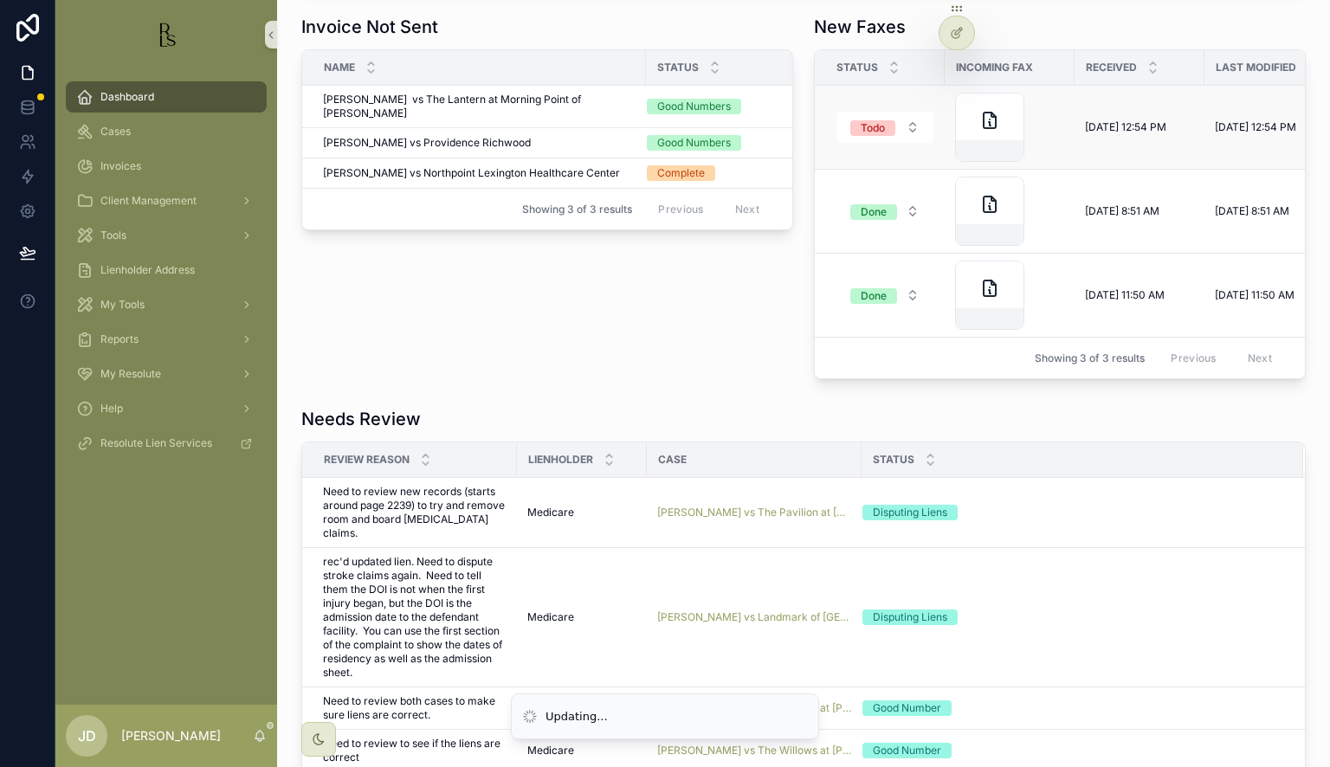
scroll to position [606, 0]
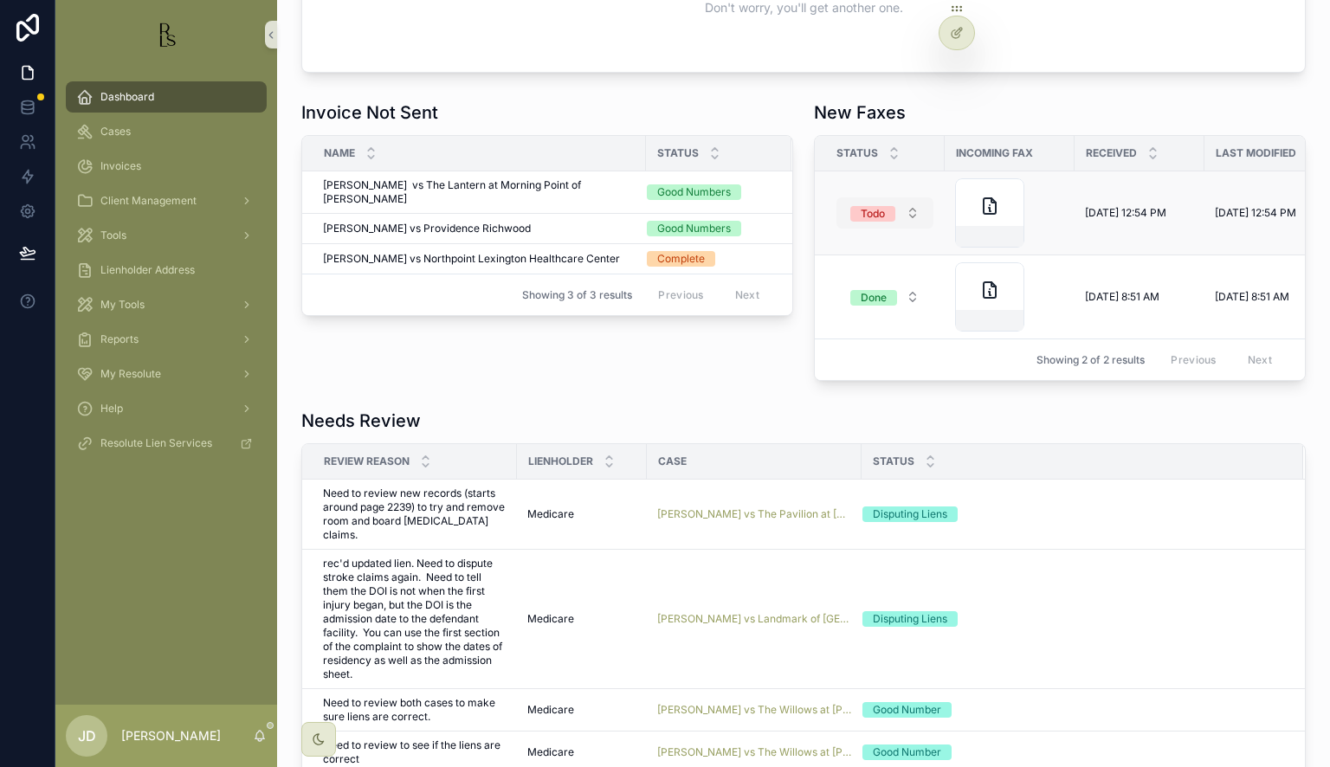
click at [870, 213] on div "Todo" at bounding box center [873, 214] width 24 height 16
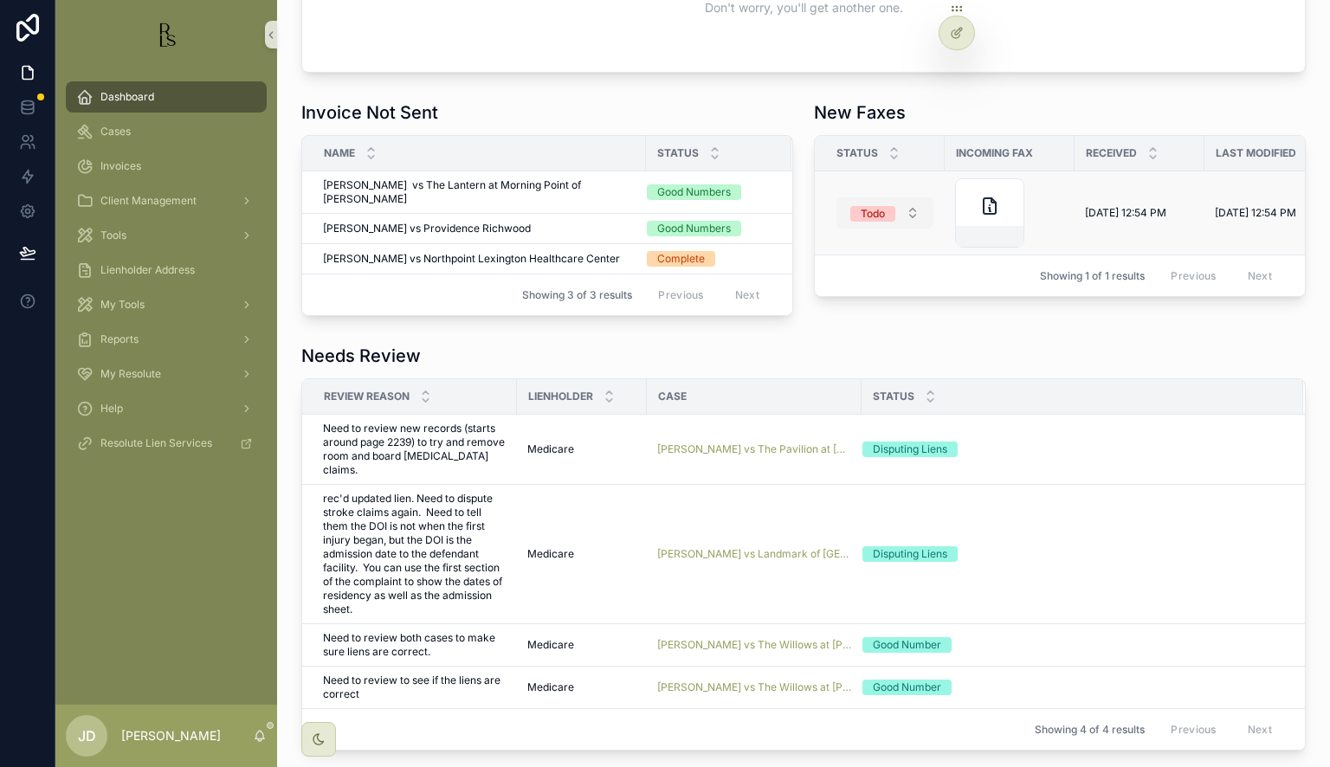
click at [889, 216] on span "Todo" at bounding box center [873, 214] width 45 height 16
click at [838, 352] on div "Done" at bounding box center [878, 359] width 208 height 26
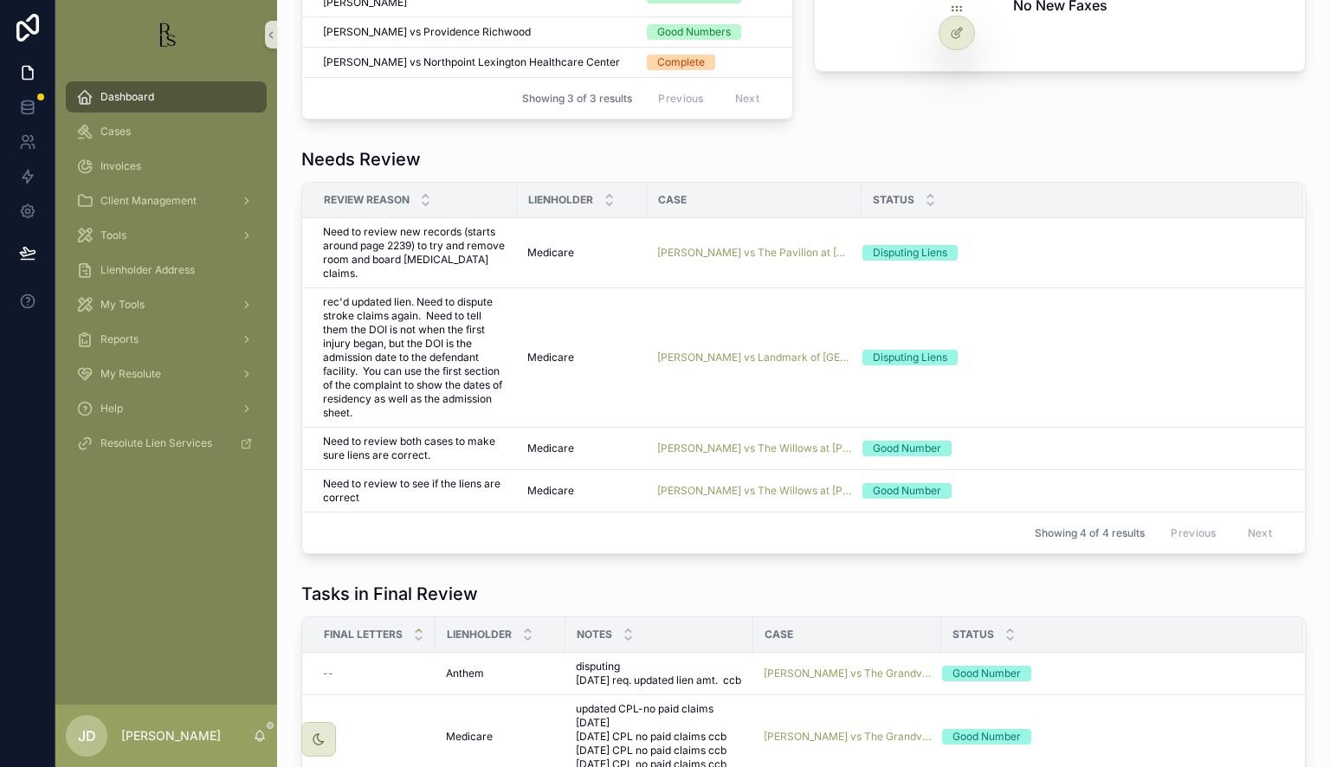
scroll to position [780, 0]
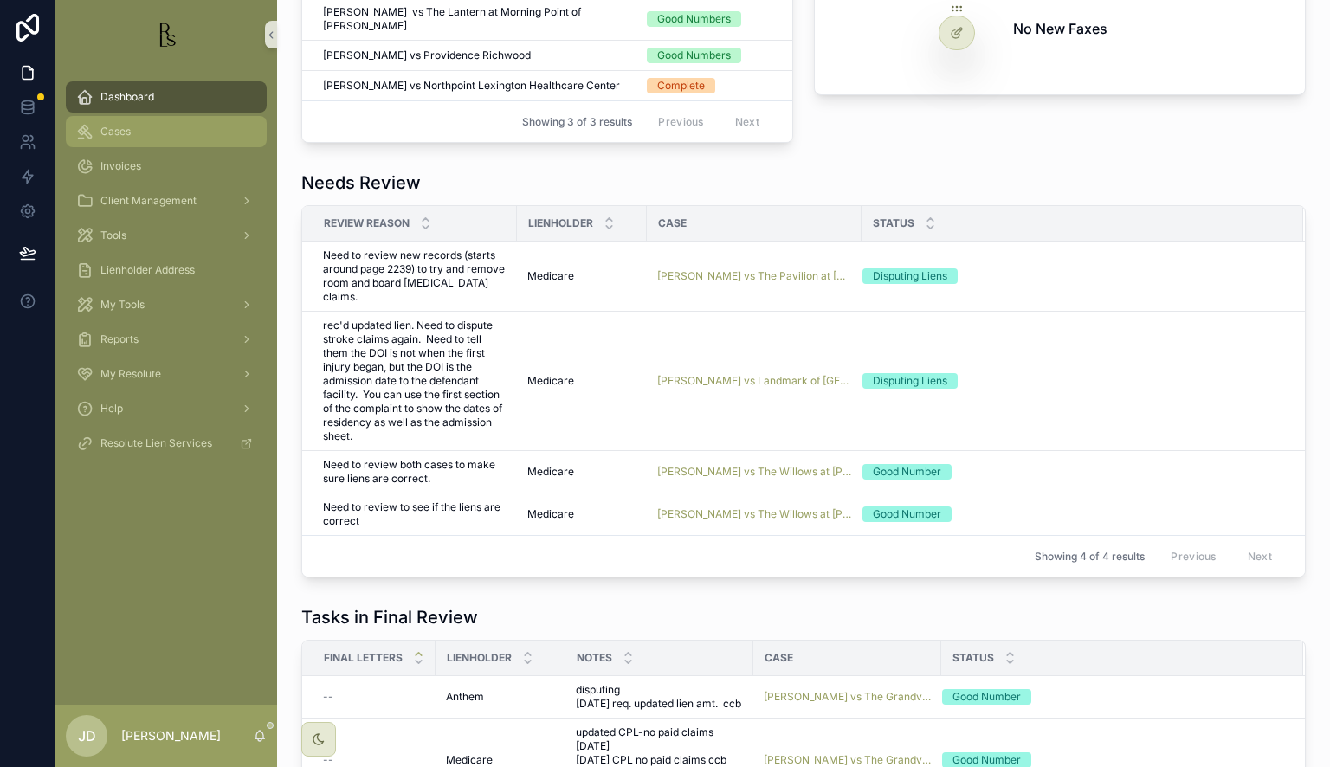
click at [122, 121] on div "Cases" at bounding box center [166, 132] width 180 height 28
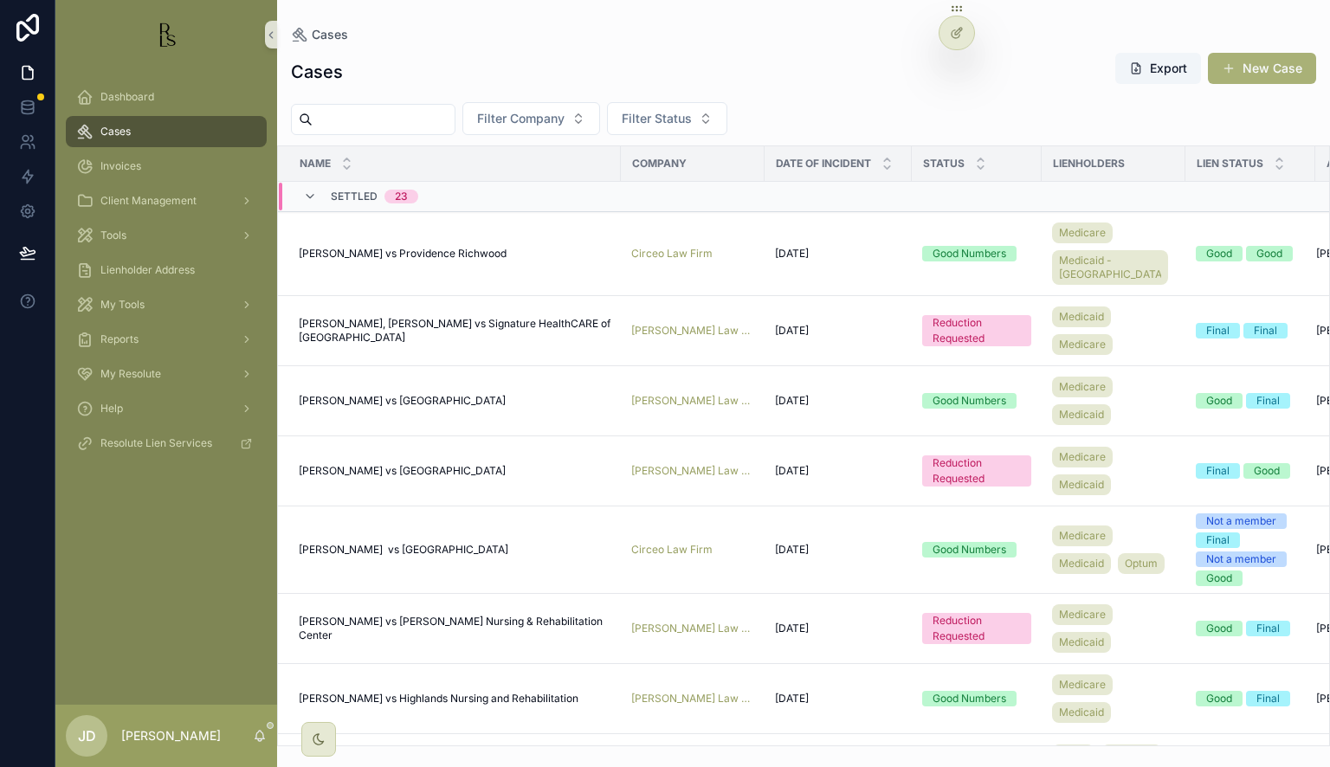
click at [405, 111] on input "scrollable content" at bounding box center [384, 119] width 142 height 24
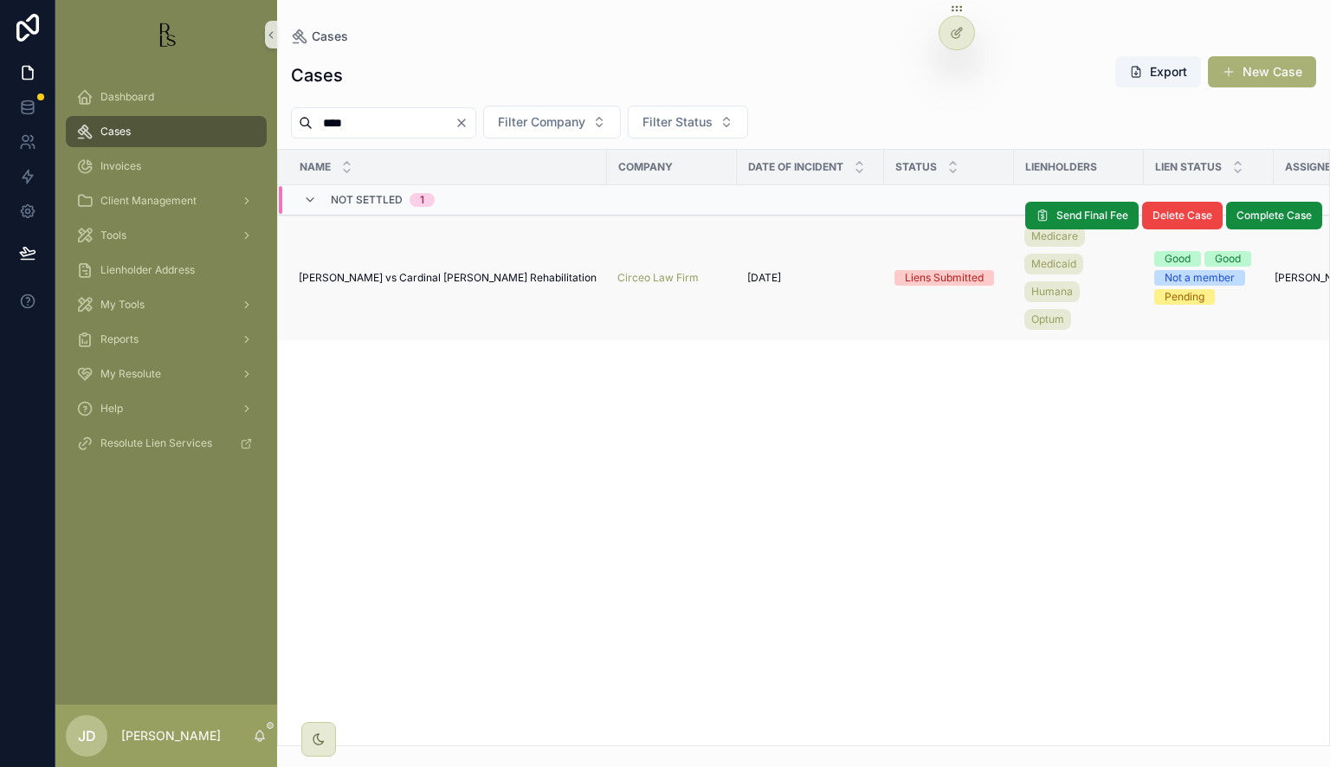
type input "****"
click at [408, 275] on span "[PERSON_NAME] vs Cardinal [PERSON_NAME] Rehabilitation" at bounding box center [448, 278] width 298 height 14
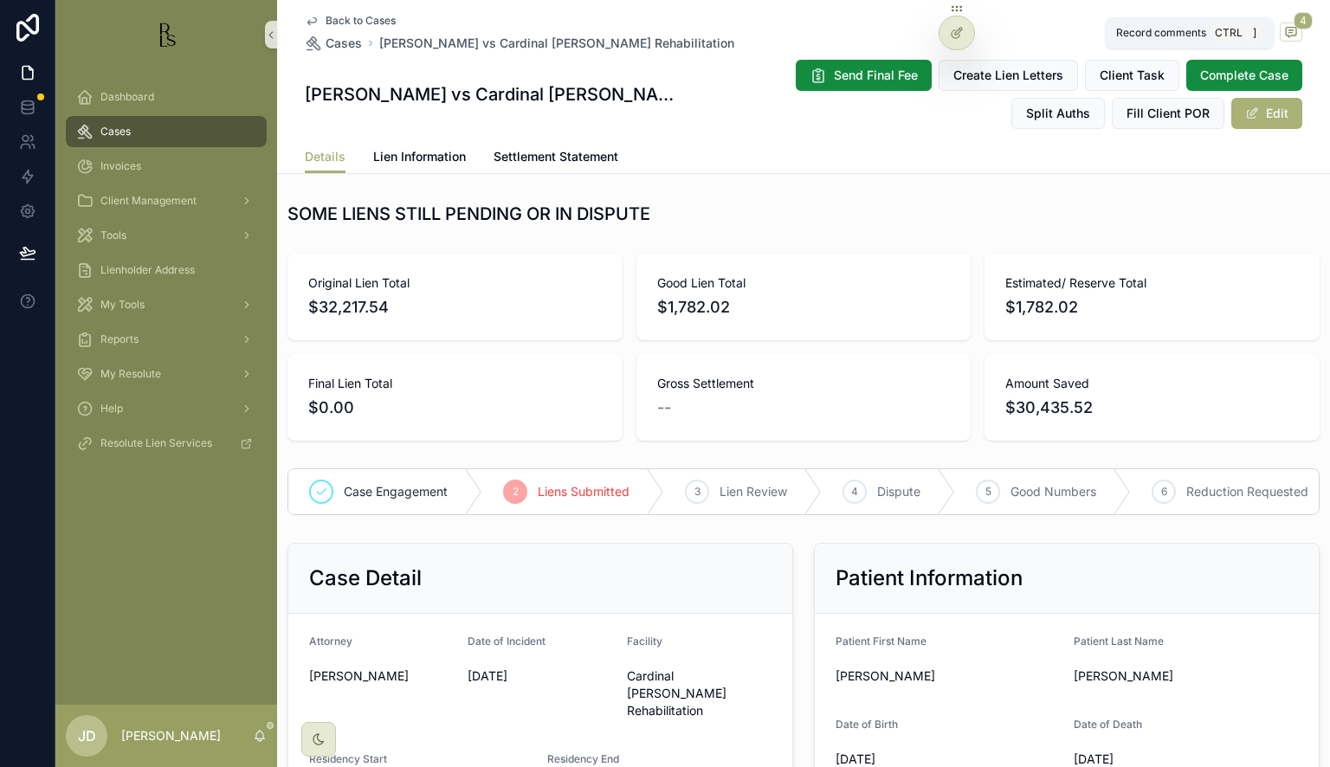
click at [1285, 30] on icon "scrollable content" at bounding box center [1292, 32] width 14 height 14
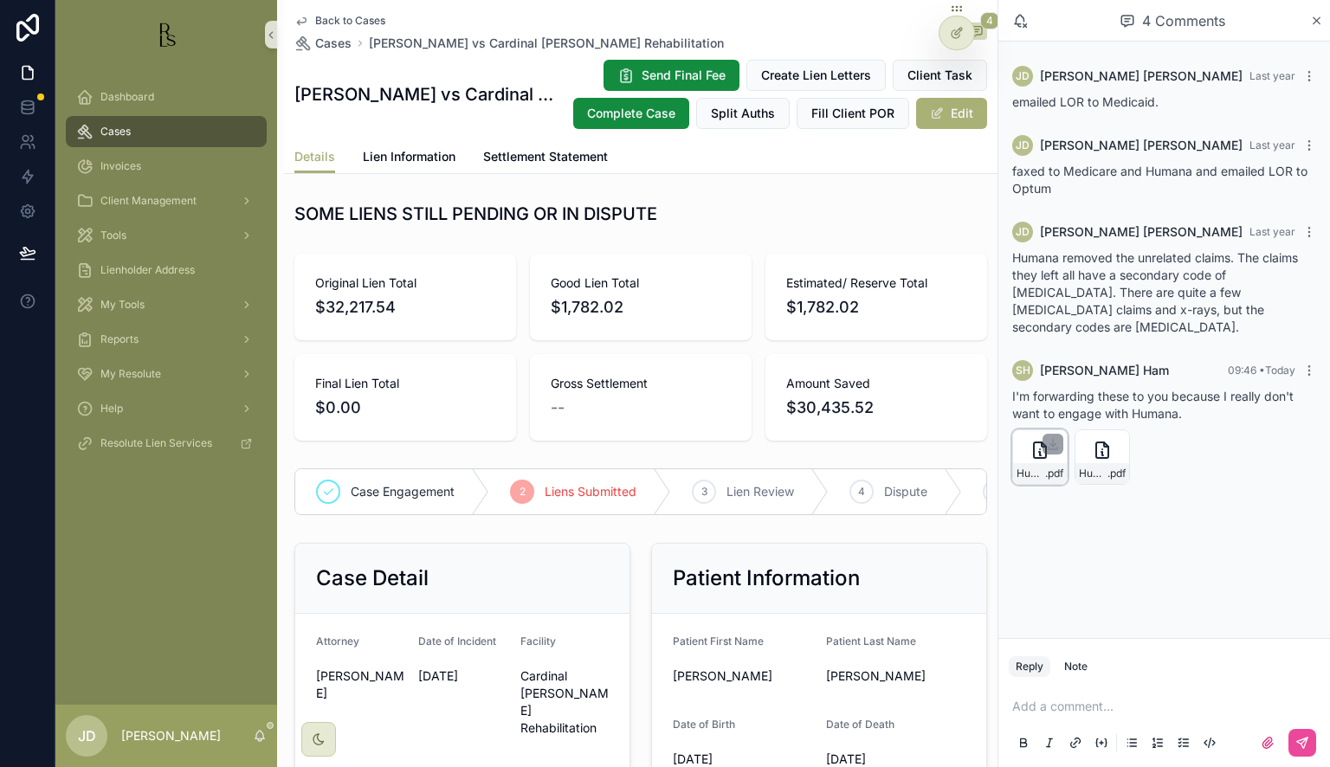
click at [1034, 443] on div "Humana-Complaint-Rqt-7.21.25 .pdf" at bounding box center [1040, 457] width 55 height 55
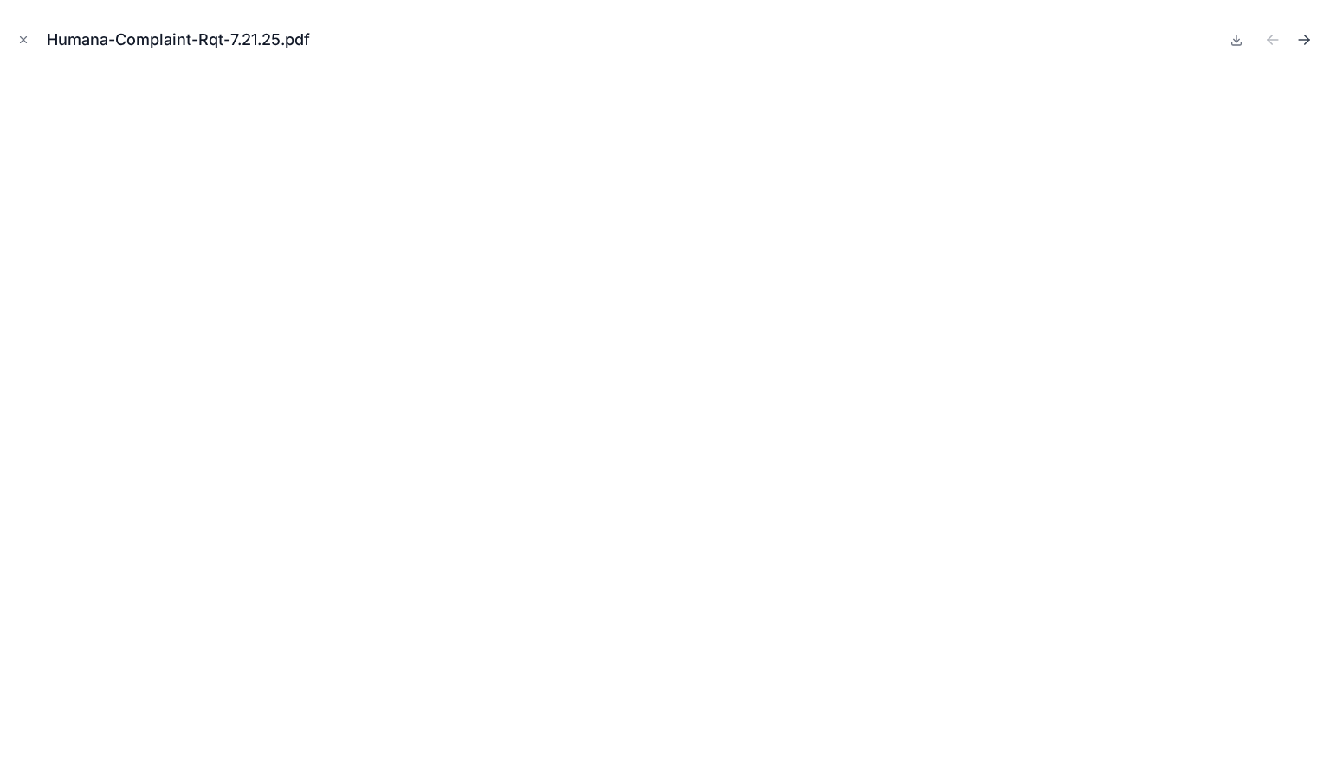
click at [1311, 33] on icon "Next file" at bounding box center [1304, 39] width 17 height 17
